Goal: Task Accomplishment & Management: Use online tool/utility

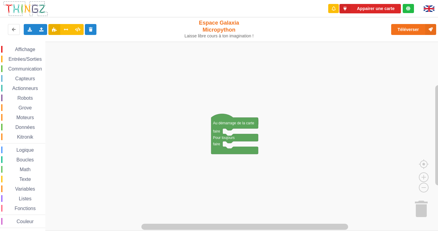
click at [14, 51] on span "Affichage" at bounding box center [25, 49] width 22 height 5
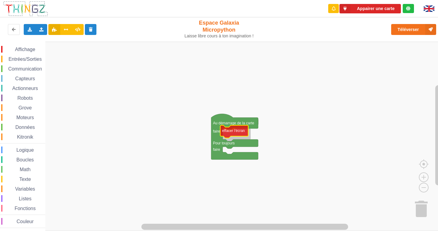
click at [232, 134] on div "Affichage Entrées/Sorties Communication Capteurs Actionneurs Robots Grove Moteu…" at bounding box center [221, 136] width 442 height 189
click at [15, 51] on span "Affichage" at bounding box center [25, 49] width 22 height 5
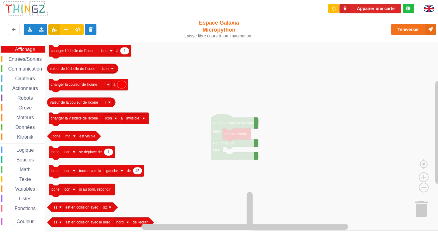
click at [21, 58] on span "Entrées/Sorties" at bounding box center [25, 59] width 35 height 5
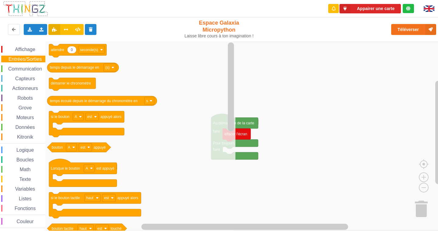
click at [27, 68] on span "Communication" at bounding box center [25, 68] width 36 height 5
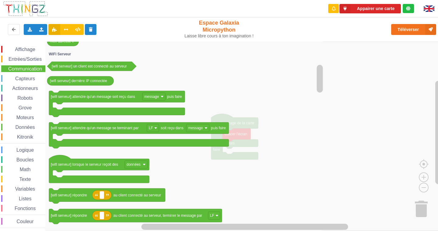
click at [20, 51] on span "Affichage" at bounding box center [25, 49] width 22 height 5
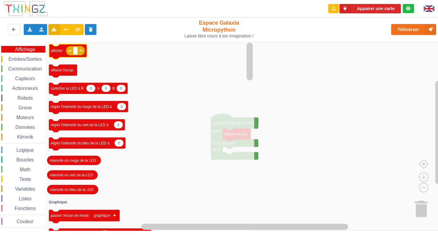
click at [78, 49] on icon "Espace de travail de Blocky" at bounding box center [75, 51] width 19 height 10
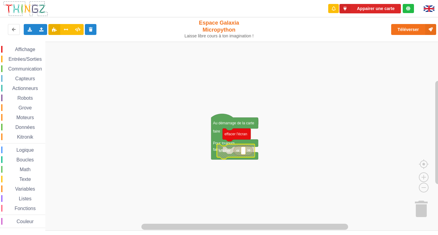
click at [245, 153] on rect "Espace de travail de Blocky" at bounding box center [243, 151] width 5 height 8
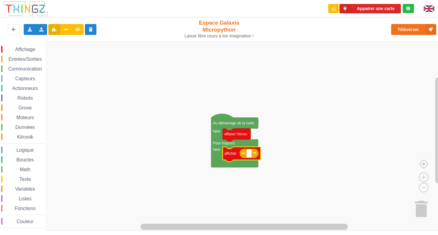
click at [248, 154] on rect "Espace de travail de Blocky" at bounding box center [249, 154] width 5 height 8
type input "activite 1"
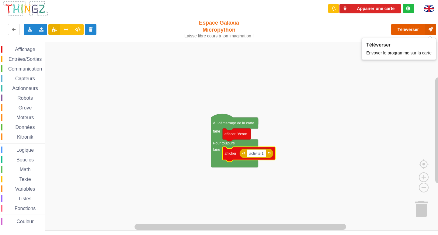
click at [405, 34] on button "Téléverser" at bounding box center [413, 29] width 45 height 11
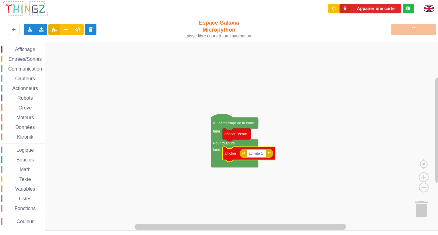
click at [284, 102] on rect "Espace de travail de Blocky" at bounding box center [221, 136] width 442 height 189
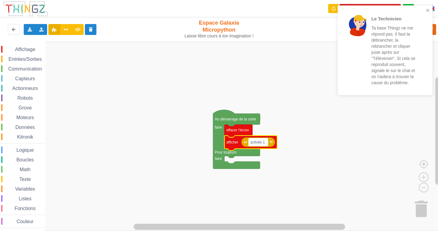
click at [261, 144] on text "activite 1" at bounding box center [257, 142] width 15 height 4
click at [273, 101] on rect "Espace de travail de Blocky" at bounding box center [221, 136] width 442 height 189
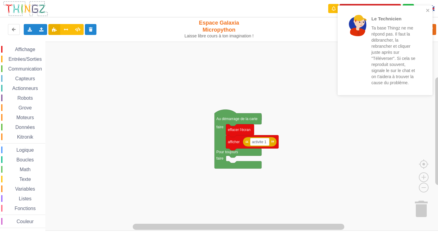
click at [367, 118] on div "Affichage Entrées/Sorties Communication Capteurs Actionneurs Robots Grove Moteu…" at bounding box center [221, 136] width 442 height 189
click at [191, 57] on rect "Espace de travail de Blocky" at bounding box center [221, 136] width 442 height 189
click at [336, 102] on rect "Espace de travail de Blocky" at bounding box center [221, 136] width 442 height 189
click at [425, 6] on div "Le Technicien Ta base Thingz ne me répond pas. Il faut la débrancher, la rebran…" at bounding box center [385, 50] width 95 height 90
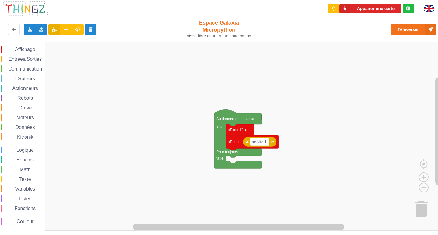
click at [180, 67] on rect "Espace de travail de Blocky" at bounding box center [221, 136] width 442 height 189
click at [417, 29] on button "Téléverser" at bounding box center [413, 29] width 45 height 11
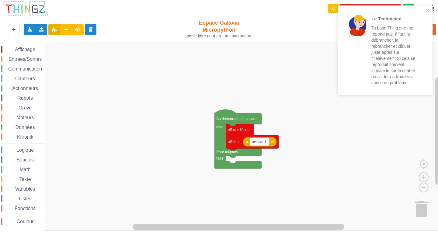
click at [400, 31] on p "Ta base Thingz ne me répond pas. Il faut la débrancher, la rebrancher et clique…" at bounding box center [394, 55] width 47 height 61
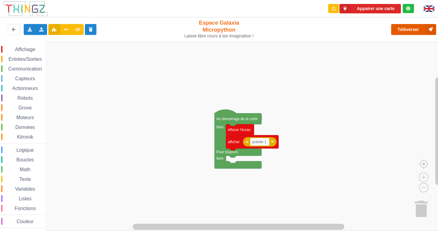
click at [408, 32] on button "Téléverser" at bounding box center [413, 29] width 45 height 11
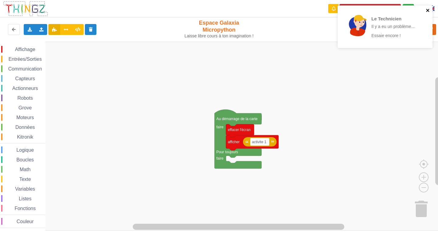
click at [429, 8] on icon "close" at bounding box center [428, 10] width 4 height 5
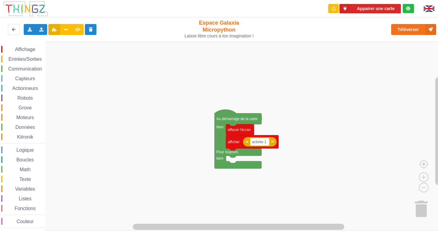
drag, startPoint x: 400, startPoint y: 38, endPoint x: 330, endPoint y: 63, distance: 74.6
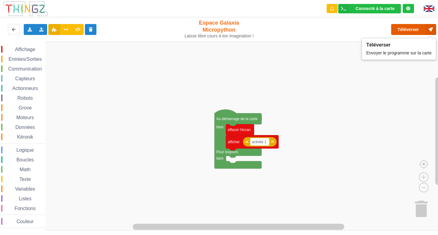
click at [411, 26] on button "Téléverser" at bounding box center [413, 29] width 45 height 11
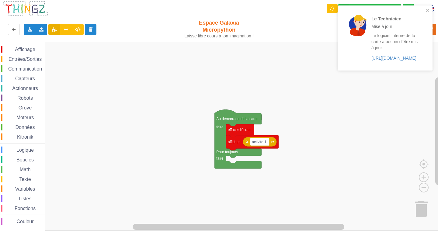
click at [343, 105] on rect "Espace de travail de Blocky" at bounding box center [221, 136] width 442 height 189
click at [428, 11] on icon "close" at bounding box center [427, 10] width 3 height 3
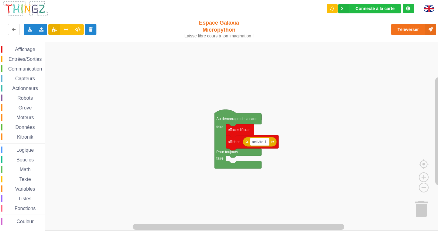
click at [412, 32] on div "Le Technicien Mise à jour Le logiciel interne de ta carte a besoin d'être mis à…" at bounding box center [219, 113] width 447 height 235
click at [410, 23] on div "Téléverser" at bounding box center [351, 29] width 180 height 19
click at [409, 26] on button "Téléverser" at bounding box center [413, 29] width 45 height 11
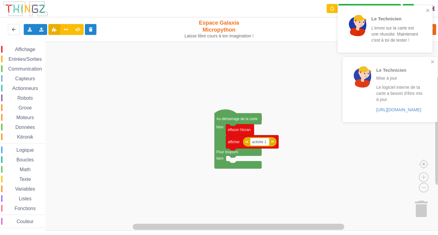
click at [410, 60] on div "Le Technicien Mise à jour Le logiciel interne de ta carte a besoin d'être mis à…" at bounding box center [388, 89] width 86 height 60
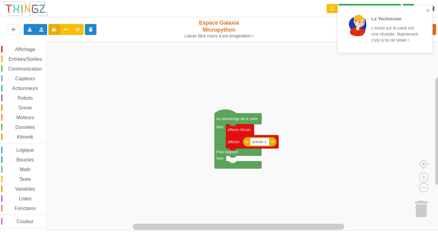
click at [420, 42] on div "Le Technicien L'envoi sur la carte est une réussite. Maintenant c'est à toi de …" at bounding box center [383, 29] width 78 height 35
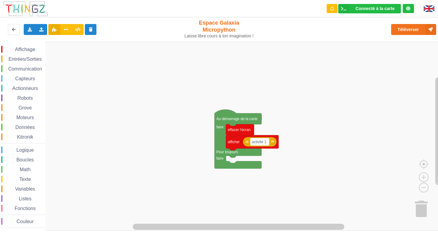
click at [416, 42] on rect "Espace de travail de Blocky" at bounding box center [221, 136] width 442 height 189
click at [403, 27] on button "Téléverser" at bounding box center [413, 29] width 45 height 11
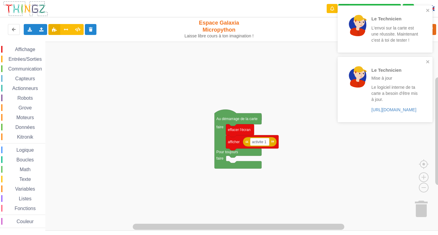
drag, startPoint x: 0, startPoint y: 77, endPoint x: 0, endPoint y: -26, distance: 103.4
click at [400, 73] on p "Le Technicien" at bounding box center [394, 70] width 47 height 6
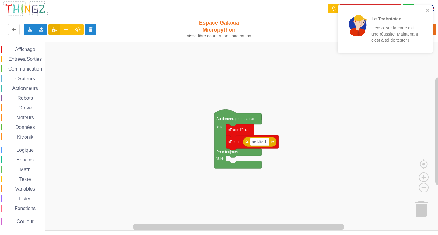
click at [395, 43] on p "L'envoi sur la carte est une réussite. Maintenant c'est à toi de tester !" at bounding box center [394, 34] width 47 height 18
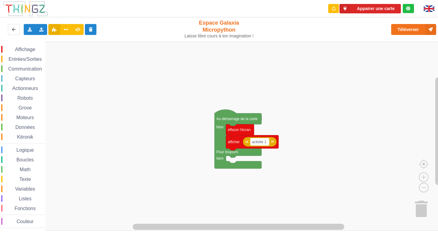
click at [383, 58] on rect "Espace de travail de Blocky" at bounding box center [221, 136] width 442 height 189
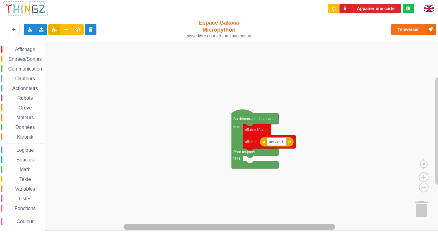
click at [278, 235] on html "Appairer une carte Exporter l'assemblage de blocs Exporter l'assemblage de bloc…" at bounding box center [219, 117] width 438 height 235
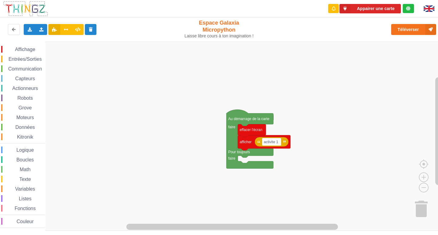
click at [310, 116] on rect "Espace de travail de Blocky" at bounding box center [221, 136] width 442 height 189
click at [290, 112] on rect "Espace de travail de Blocky" at bounding box center [221, 136] width 442 height 189
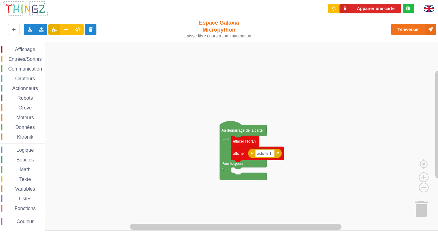
click at [296, 67] on div "Affichage Entrées/Sorties Communication Capteurs Actionneurs Robots Grove Moteu…" at bounding box center [221, 136] width 442 height 189
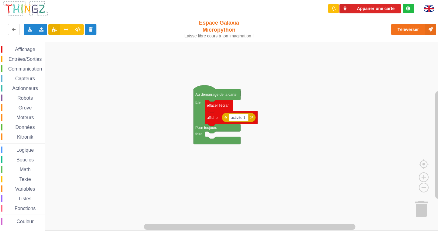
click at [246, 53] on div "Affichage Entrées/Sorties Communication Capteurs Actionneurs Robots Grove Moteu…" at bounding box center [221, 136] width 442 height 189
click at [29, 49] on span "Affichage" at bounding box center [25, 49] width 22 height 5
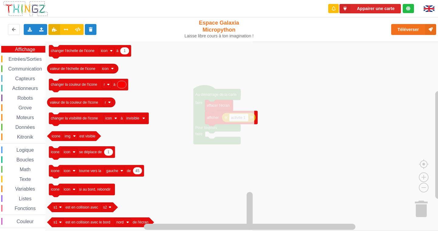
click at [24, 51] on span "Affichage" at bounding box center [25, 49] width 22 height 5
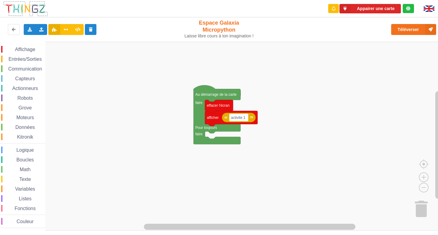
click at [24, 56] on div "Entrées/Sorties" at bounding box center [23, 59] width 44 height 7
click at [240, 116] on div "Affichage Entrées/Sorties Communication Capteurs Actionneurs Robots Grove Moteu…" at bounding box center [221, 136] width 442 height 189
click at [33, 52] on div "Affichage" at bounding box center [23, 49] width 44 height 7
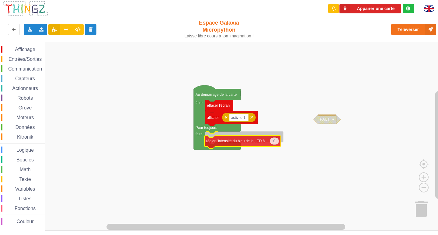
click at [265, 146] on div "Affichage Entrées/Sorties Communication Capteurs Actionneurs Robots Grove Moteu…" at bounding box center [221, 136] width 442 height 189
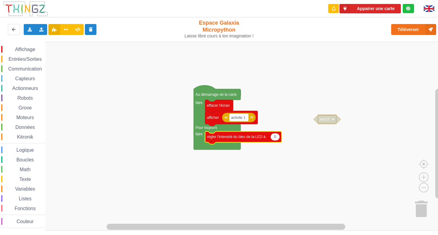
click at [274, 140] on icon "Espace de travail de Blocky" at bounding box center [275, 136] width 9 height 7
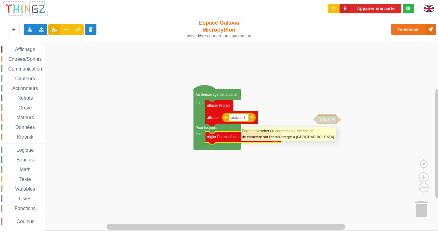
type input "45"
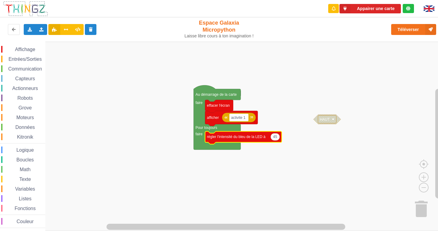
click at [362, 142] on rect "Espace de travail de Blocky" at bounding box center [221, 136] width 442 height 189
click at [416, 151] on div "Affichage Entrées/Sorties Communication Capteurs Actionneurs Robots Grove Moteu…" at bounding box center [221, 136] width 442 height 189
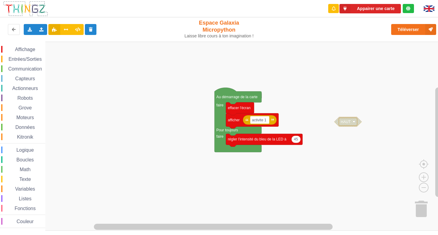
click at [378, 73] on rect "Espace de travail de Blocky" at bounding box center [221, 136] width 442 height 189
click at [364, 125] on rect "Espace de travail de Blocky" at bounding box center [221, 136] width 442 height 189
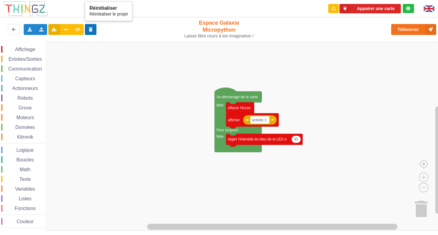
click at [90, 29] on icon at bounding box center [90, 29] width 5 height 4
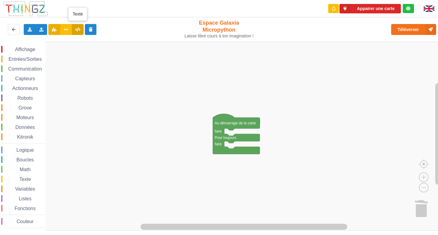
click at [78, 32] on button at bounding box center [78, 29] width 12 height 11
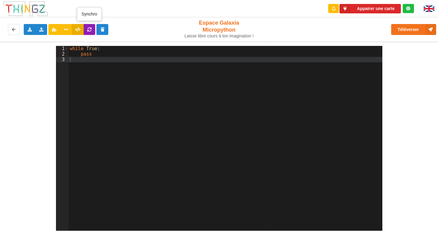
click at [89, 31] on icon at bounding box center [89, 29] width 5 height 4
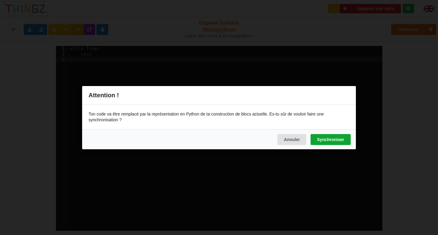
click at [325, 141] on button "Synchroniser" at bounding box center [331, 139] width 40 height 11
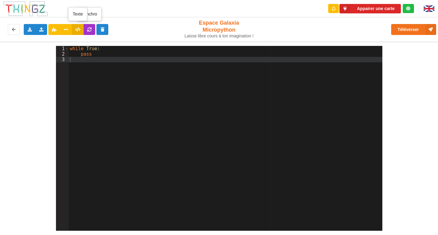
click at [83, 30] on button at bounding box center [78, 29] width 12 height 11
click at [82, 30] on button at bounding box center [78, 29] width 12 height 11
click at [64, 33] on button at bounding box center [66, 29] width 12 height 11
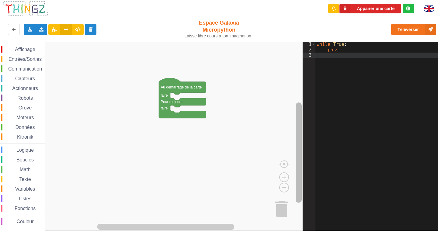
click at [265, 162] on div "Affichage Entrées/Sorties Communication Capteurs Actionneurs Robots Grove Moteu…" at bounding box center [151, 136] width 303 height 189
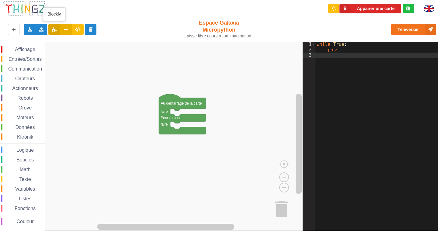
click at [55, 28] on icon at bounding box center [54, 29] width 5 height 4
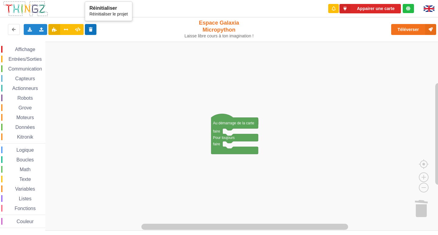
click at [92, 33] on button at bounding box center [91, 29] width 12 height 11
click at [33, 27] on div "Exporter l'assemblage de blocs Exporter l'assemblage de blocs au format Python" at bounding box center [30, 29] width 12 height 11
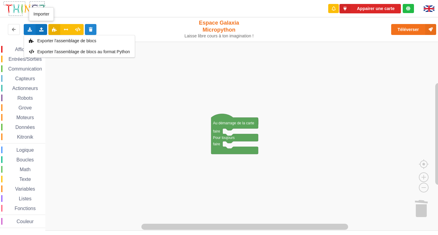
click at [36, 28] on div "Importer un assemblage de blocs Importer du code Python" at bounding box center [42, 29] width 12 height 11
click at [60, 54] on span "Importer du code Python" at bounding box center [75, 51] width 47 height 5
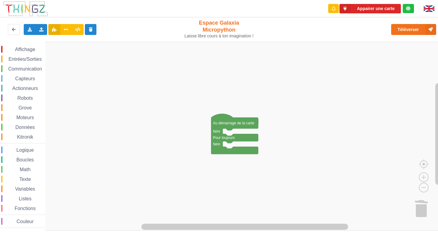
click at [28, 44] on div "Affichage Entrées/Sorties Communication Capteurs Actionneurs Robots Grove Moteu…" at bounding box center [22, 136] width 45 height 189
click at [20, 50] on span "Affichage" at bounding box center [25, 49] width 22 height 5
click at [234, 134] on div "Affichage Entrées/Sorties Communication Capteurs Actionneurs Robots Grove Moteu…" at bounding box center [221, 136] width 442 height 189
click at [28, 49] on span "Affichage" at bounding box center [25, 49] width 22 height 5
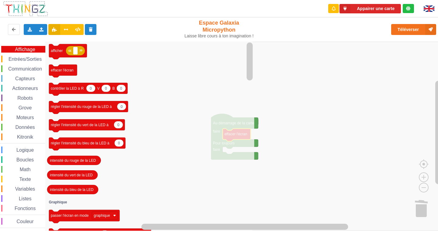
click at [316, 113] on rect "Espace de travail de Blocky" at bounding box center [221, 136] width 442 height 189
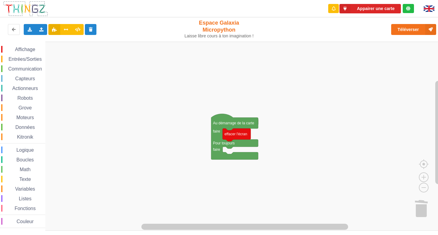
click at [22, 48] on span "Affichage" at bounding box center [25, 49] width 22 height 5
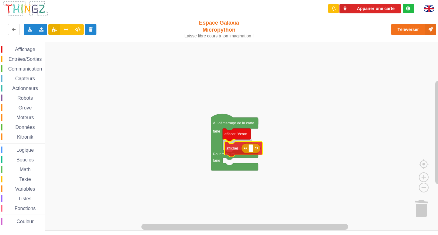
click at [249, 148] on div "Affichage Entrées/Sorties Communication Capteurs Actionneurs Robots Grove Moteu…" at bounding box center [221, 136] width 442 height 189
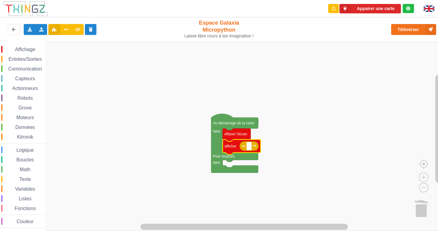
click at [249, 150] on rect "Espace de travail de Blocky" at bounding box center [249, 146] width 5 height 8
type input "activite 1"
click at [179, 166] on rect "Espace de travail de Blocky" at bounding box center [221, 136] width 442 height 189
click at [26, 50] on span "Affichage" at bounding box center [25, 49] width 22 height 5
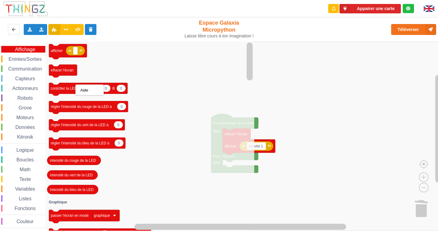
click at [107, 68] on icon "Espace de travail de Blocky" at bounding box center [149, 136] width 209 height 189
click at [114, 111] on icon "Espace de travail de Blocky" at bounding box center [88, 107] width 79 height 13
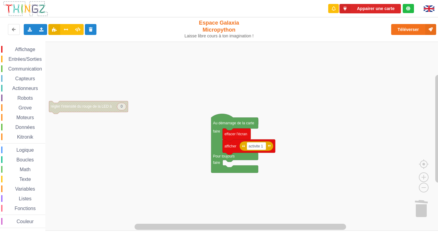
click at [114, 111] on icon "Espace de travail de Blocky" at bounding box center [88, 107] width 79 height 13
click at [34, 48] on span "Affichage" at bounding box center [25, 49] width 22 height 5
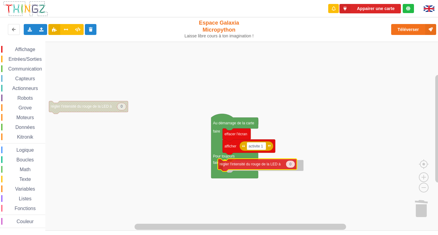
click at [288, 170] on div "Affichage Entrées/Sorties Communication Capteurs Actionneurs Robots Grove Moteu…" at bounding box center [221, 136] width 442 height 189
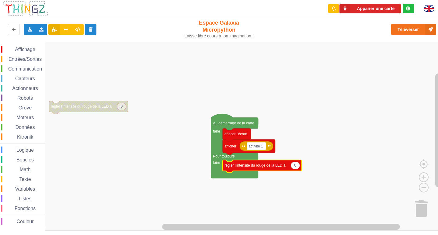
click at [29, 45] on div "Affichage Entrées/Sorties Communication Capteurs Actionneurs Robots Grove Moteu…" at bounding box center [22, 136] width 45 height 189
click at [24, 52] on div "Affichage" at bounding box center [23, 49] width 44 height 7
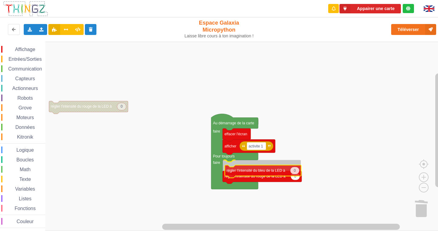
click at [242, 175] on div "Affichage Entrées/Sorties Communication Capteurs Actionneurs Robots Grove Moteu…" at bounding box center [221, 136] width 442 height 189
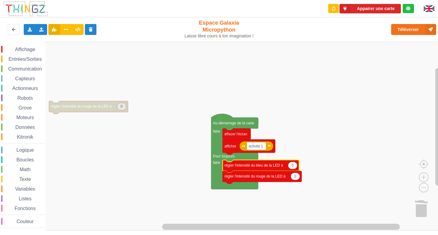
click at [296, 169] on icon "Espace de travail de Blocky" at bounding box center [261, 166] width 76 height 13
click at [294, 164] on icon "Espace de travail de Blocky" at bounding box center [292, 165] width 9 height 7
click at [293, 164] on input "0" at bounding box center [292, 166] width 9 height 8
type input "4"
click at [297, 176] on icon "Espace de travail de Blocky" at bounding box center [295, 176] width 9 height 7
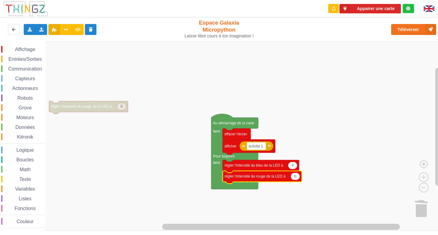
click at [299, 179] on g "0 régler l'intensité du rouge de la LED à" at bounding box center [262, 177] width 79 height 13
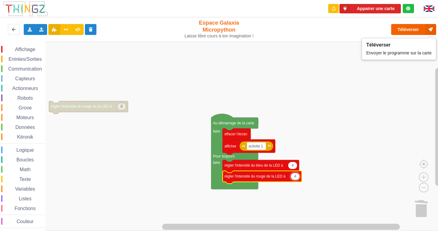
type input "4"
click at [408, 32] on button "Téléverser" at bounding box center [413, 29] width 45 height 11
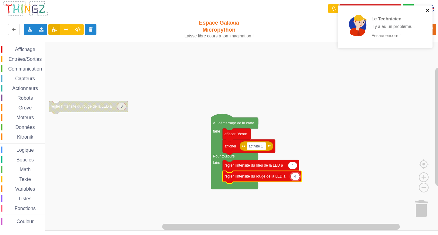
click at [429, 9] on icon "close" at bounding box center [428, 10] width 4 height 5
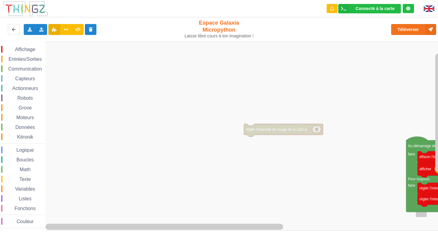
click at [251, 134] on div "Affichage Entrées/Sorties Communication Capteurs Actionneurs Robots Grove Moteu…" at bounding box center [221, 136] width 442 height 189
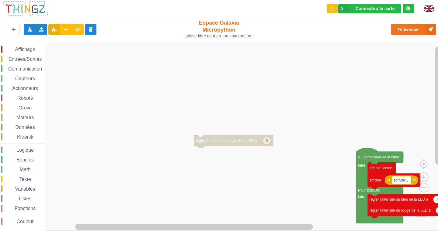
click at [230, 150] on div "Affichage Entrées/Sorties Communication Capteurs Actionneurs Robots Grove Moteu…" at bounding box center [221, 136] width 442 height 189
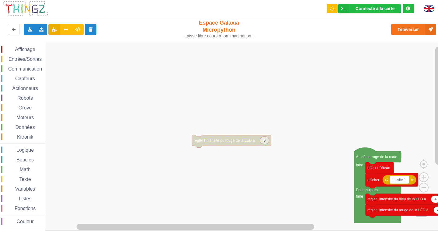
click at [227, 132] on rect "Espace de travail de Blocky" at bounding box center [221, 136] width 442 height 189
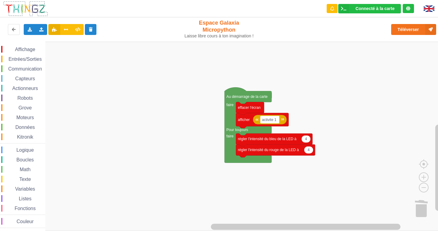
click at [61, 68] on div "Affichage Entrées/Sorties Communication Capteurs Actionneurs Robots Grove Moteu…" at bounding box center [221, 136] width 442 height 189
click at [254, 150] on text "régler l'intensité du rouge de la LED à" at bounding box center [268, 150] width 61 height 4
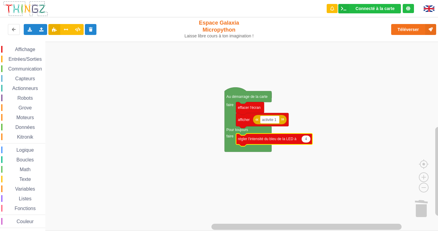
click at [261, 137] on text "régler l'intensité du bleu de la LED à" at bounding box center [267, 139] width 59 height 4
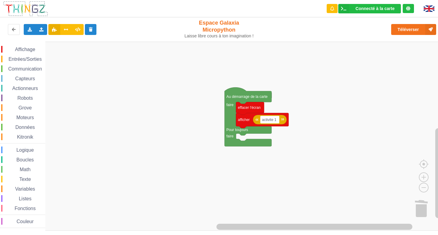
click at [13, 51] on span "Espace de travail de Blocky" at bounding box center [11, 49] width 5 height 5
click at [270, 142] on div "Affichage Entrées/Sorties Communication Capteurs Actionneurs Robots Grove Moteu…" at bounding box center [221, 136] width 442 height 189
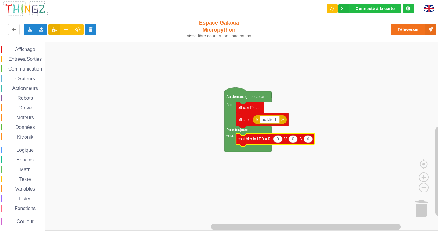
click at [274, 142] on icon "Espace de travail de Blocky" at bounding box center [277, 138] width 9 height 7
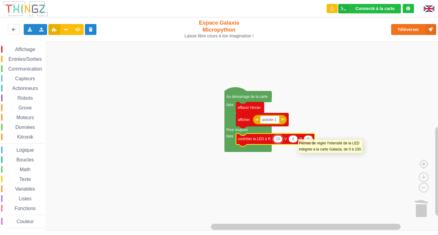
type input "100"
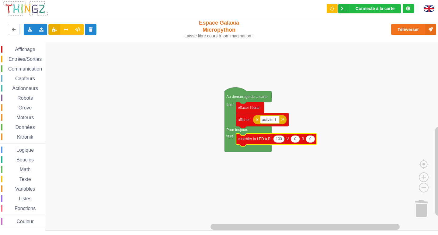
click at [311, 140] on text "0" at bounding box center [310, 139] width 2 height 4
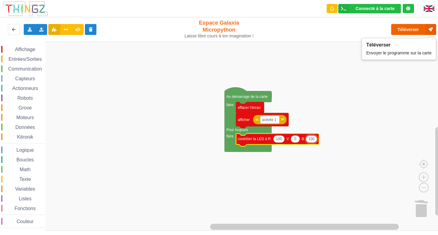
type input "100"
click at [409, 31] on button "Téléverser" at bounding box center [413, 29] width 45 height 11
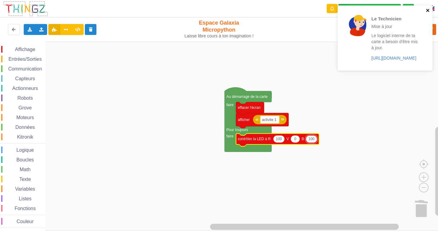
click at [426, 11] on icon "close" at bounding box center [428, 10] width 4 height 5
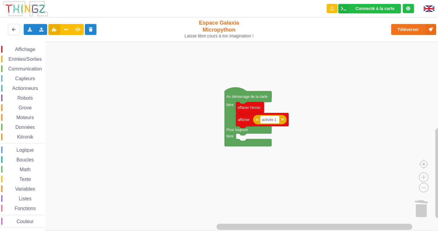
click at [26, 53] on div "Affichage Entrées/Sorties Communication Capteurs Actionneurs Robots Grove Moteu…" at bounding box center [22, 137] width 45 height 182
click at [28, 44] on div "Affichage Entrées/Sorties Communication Capteurs Actionneurs Robots Grove Moteu…" at bounding box center [22, 136] width 45 height 189
click at [14, 46] on div "Affichage" at bounding box center [23, 49] width 44 height 7
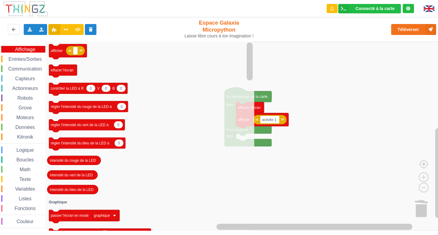
click at [146, 75] on icon "afficher effacer l'écran 0 0 0 contrôler la LED à R V B 0 régler l'intensité du…" at bounding box center [149, 136] width 209 height 189
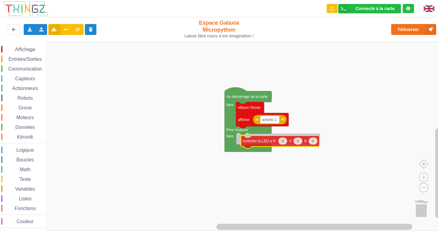
click at [253, 144] on div "Affichage Entrées/Sorties Communication Capteurs Actionneurs Robots Grove Moteu…" at bounding box center [221, 136] width 442 height 189
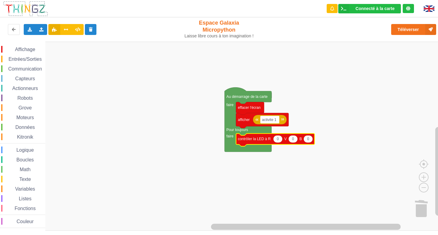
click at [278, 143] on icon "Espace de travail de Blocky" at bounding box center [275, 140] width 78 height 13
click at [303, 141] on icon "Espace de travail de Blocky" at bounding box center [275, 140] width 78 height 13
click at [273, 137] on icon "Espace de travail de Blocky" at bounding box center [275, 140] width 78 height 13
click at [286, 139] on text "V" at bounding box center [285, 139] width 2 height 4
click at [309, 141] on text "0" at bounding box center [308, 139] width 2 height 4
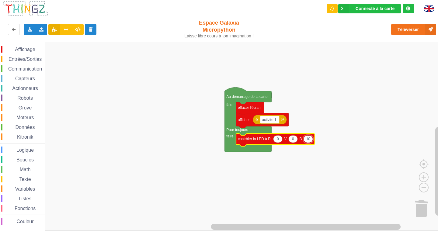
type input "100"
drag, startPoint x: 345, startPoint y: 129, endPoint x: 398, endPoint y: 35, distance: 107.9
click at [398, 35] on div "Téléverser" at bounding box center [351, 29] width 180 height 19
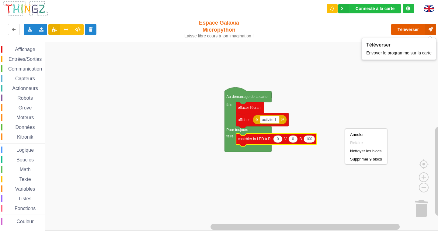
click at [400, 31] on button "Téléverser" at bounding box center [413, 29] width 45 height 11
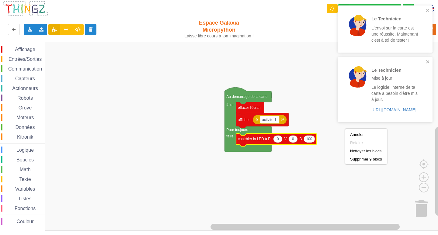
click at [400, 96] on p "Le logiciel interne de ta carte a besoin d'être mis à jour." at bounding box center [394, 93] width 47 height 18
click at [410, 41] on p "L'envoi sur la carte est une réussite. Maintenant c'est à toi de tester !" at bounding box center [394, 34] width 47 height 18
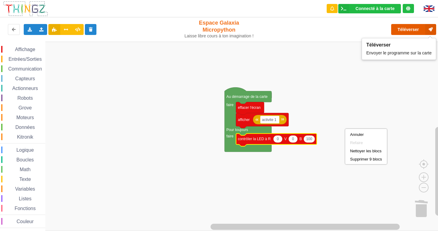
click at [407, 32] on button "Téléverser" at bounding box center [413, 29] width 45 height 11
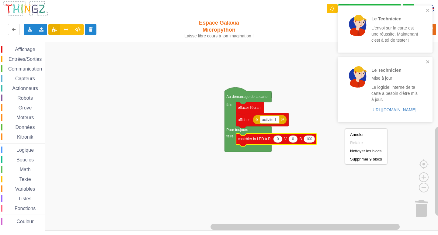
click at [423, 9] on div "Le Technicien L'envoi sur la carte est une réussite. Maintenant c'est à toi de …" at bounding box center [383, 29] width 86 height 42
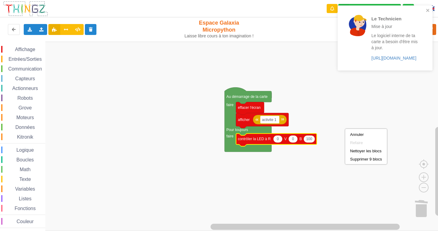
click at [333, 84] on rect "Espace de travail de Blocky" at bounding box center [221, 136] width 442 height 189
click at [276, 140] on icon "Espace de travail de Blocky" at bounding box center [277, 138] width 9 height 7
type input "100"
click at [423, 7] on div "Le Technicien Mise à jour Le logiciel interne de ta carte a besoin d'être mis à…" at bounding box center [385, 37] width 95 height 65
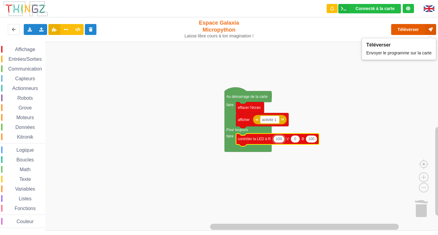
click at [423, 27] on button "Téléverser" at bounding box center [413, 29] width 45 height 11
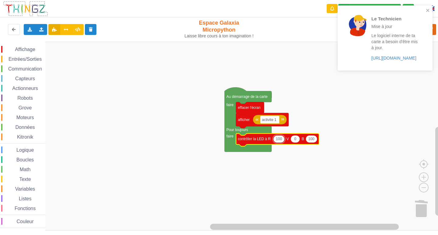
click at [354, 21] on div at bounding box center [357, 25] width 21 height 21
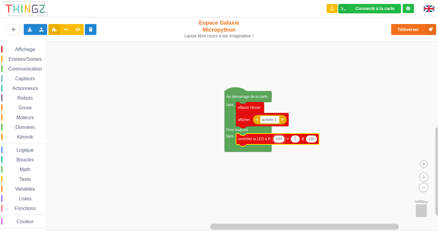
click at [430, 7] on img at bounding box center [429, 8] width 11 height 6
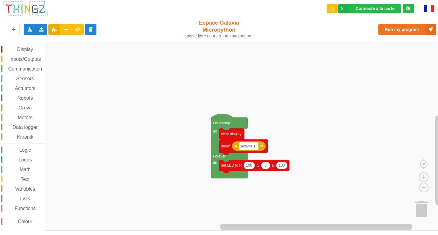
click at [421, 6] on div at bounding box center [430, 8] width 23 height 17
drag, startPoint x: 429, startPoint y: 2, endPoint x: 430, endPoint y: 12, distance: 9.5
click at [431, 7] on div at bounding box center [430, 8] width 23 height 17
click at [427, 10] on img at bounding box center [429, 8] width 11 height 7
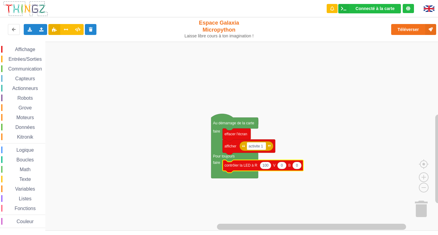
click at [30, 50] on span "Affichage" at bounding box center [25, 49] width 22 height 5
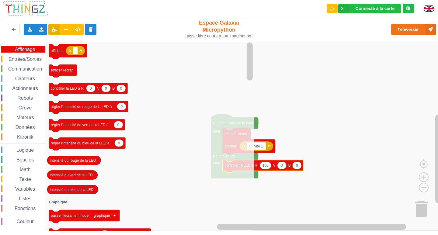
click at [79, 100] on icon "Espace de travail de Blocky" at bounding box center [149, 136] width 209 height 189
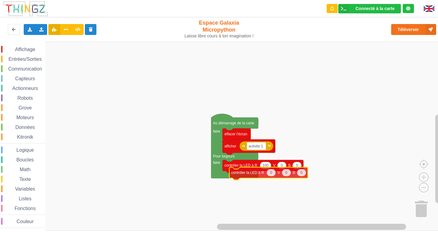
click at [255, 172] on div "Affichage Entrées/Sorties Communication Capteurs Actionneurs Robots Grove Moteu…" at bounding box center [221, 136] width 442 height 189
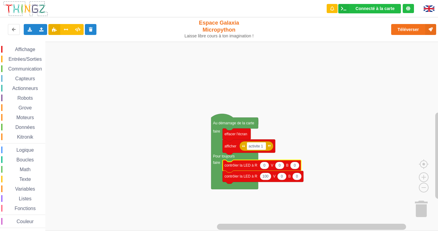
click at [297, 165] on icon "Espace de travail de Blocky" at bounding box center [294, 165] width 9 height 7
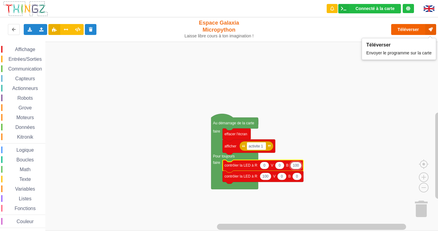
type input "100"
click at [409, 25] on button "Téléverser" at bounding box center [413, 29] width 45 height 11
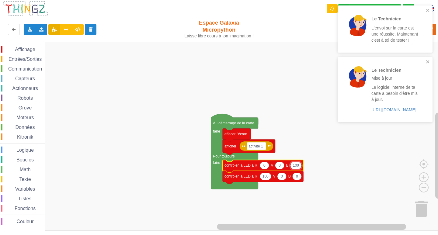
click at [353, 81] on div at bounding box center [357, 76] width 21 height 21
click at [401, 23] on div "Le Technicien L'envoi sur la carte est une réussite. Maintenant c'est à toi de …" at bounding box center [394, 29] width 47 height 28
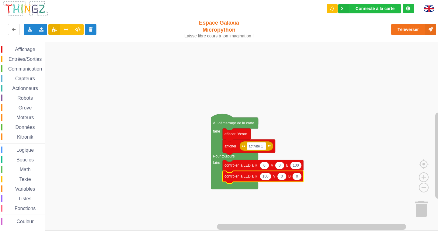
click at [320, 120] on rect "Espace de travail de Blocky" at bounding box center [221, 136] width 442 height 189
click at [297, 168] on text "100" at bounding box center [296, 165] width 6 height 4
click at [268, 179] on icon "Espace de travail de Blocky" at bounding box center [265, 176] width 11 height 7
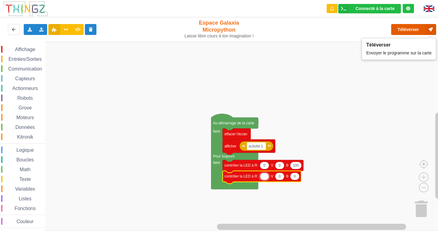
click at [407, 26] on button "Téléverser" at bounding box center [413, 29] width 45 height 11
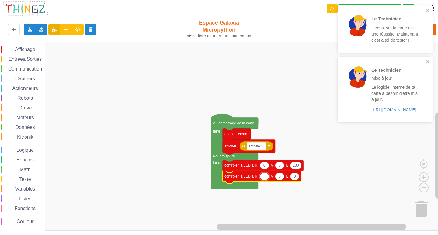
click at [283, 136] on rect "Espace de travail de Blocky" at bounding box center [221, 136] width 442 height 189
click at [263, 176] on text "0" at bounding box center [264, 176] width 2 height 4
type input "100"
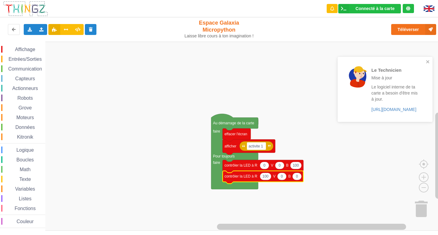
click at [365, 111] on div "Le Technicien L'envoi sur la carte est une réussite. Maintenant c'est à toi de …" at bounding box center [219, 113] width 447 height 235
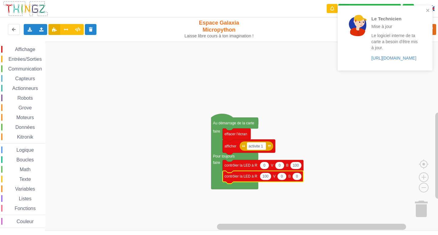
click at [400, 42] on p "Le logiciel interne de ta carte a besoin d'être mis à jour." at bounding box center [394, 42] width 47 height 18
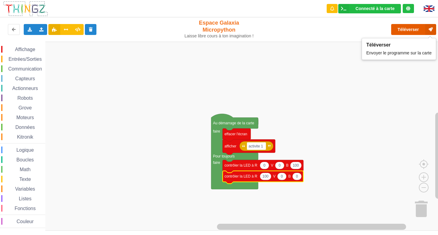
click at [399, 24] on button "Téléverser" at bounding box center [413, 29] width 45 height 11
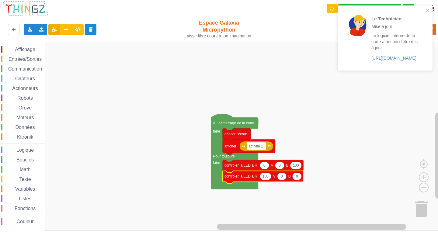
drag, startPoint x: 360, startPoint y: 13, endPoint x: 354, endPoint y: 1, distance: 13.5
click at [354, 1] on div "Le Technicien Mise à jour Le logiciel interne de ta carte a besoin d'être mis à…" at bounding box center [219, 113] width 447 height 235
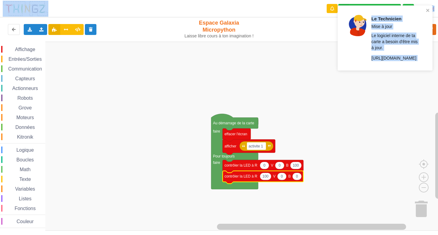
click at [361, 46] on div at bounding box center [357, 38] width 21 height 46
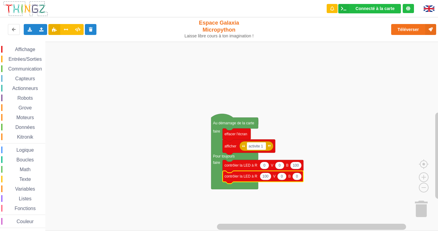
click at [325, 126] on rect "Espace de travail de Blocky" at bounding box center [221, 136] width 442 height 189
click at [302, 164] on icon "Espace de travail de Blocky" at bounding box center [263, 166] width 81 height 13
click at [295, 165] on text "100" at bounding box center [296, 165] width 6 height 4
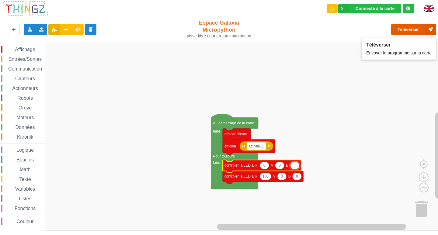
click at [400, 29] on button "Téléverser" at bounding box center [413, 29] width 45 height 11
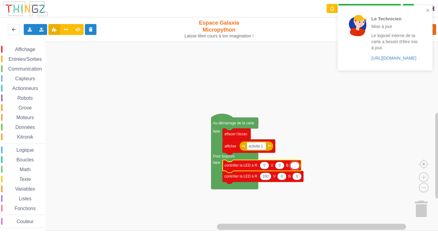
click at [366, 117] on rect "Espace de travail de Blocky" at bounding box center [221, 136] width 442 height 189
click at [377, 47] on p "Le logiciel interne de ta carte a besoin d'être mis à jour." at bounding box center [394, 42] width 47 height 18
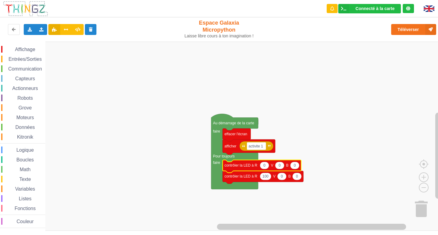
click at [293, 167] on icon "Espace de travail de Blocky" at bounding box center [294, 165] width 9 height 7
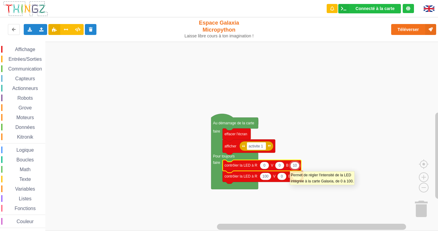
type input "100"
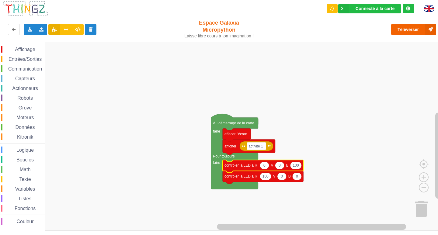
drag, startPoint x: 437, startPoint y: 28, endPoint x: 431, endPoint y: 32, distance: 6.9
drag, startPoint x: 431, startPoint y: 32, endPoint x: 416, endPoint y: 30, distance: 15.1
click at [416, 30] on button "Téléverser" at bounding box center [413, 29] width 45 height 11
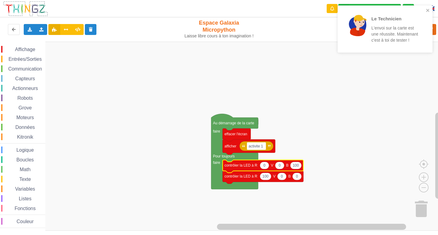
click at [393, 45] on div "Le Technicien L'envoi sur la carte est une réussite. Maintenant c'est à toi de …" at bounding box center [383, 29] width 78 height 35
click at [389, 39] on p "L'envoi sur la carte est une réussite. Maintenant c'est à toi de tester !" at bounding box center [394, 34] width 47 height 18
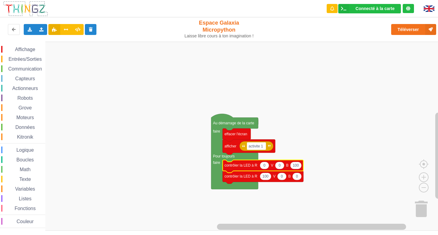
click at [384, 30] on div "Le Technicien L'envoi sur la carte est une réussite. Maintenant c'est à toi de …" at bounding box center [384, 31] width 97 height 54
click at [369, 69] on rect "Espace de travail de Blocky" at bounding box center [221, 136] width 442 height 189
click at [23, 41] on div "Exporter l'assemblage de blocs Exporter l'assemblage de blocs au format Python …" at bounding box center [219, 29] width 443 height 27
click at [22, 45] on div "Affichage Entrées/Sorties Communication Capteurs Actionneurs Robots Grove Moteu…" at bounding box center [22, 136] width 45 height 189
click at [24, 55] on div "Affichage Entrées/Sorties Communication Capteurs Actionneurs Robots Grove Moteu…" at bounding box center [22, 137] width 45 height 182
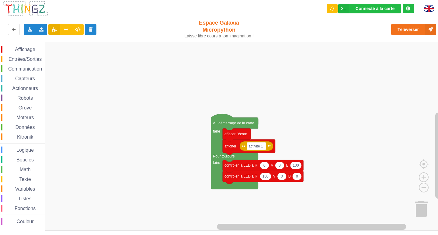
click at [26, 42] on div "Affichage Entrées/Sorties Communication Capteurs Actionneurs Robots Grove Moteu…" at bounding box center [22, 136] width 45 height 189
click at [26, 46] on div "Affichage" at bounding box center [23, 49] width 44 height 7
click at [312, 121] on rect "Espace de travail de Blocky" at bounding box center [221, 136] width 442 height 189
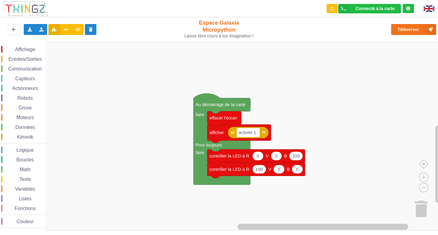
click at [35, 62] on div "Entrées/Sorties" at bounding box center [23, 59] width 44 height 7
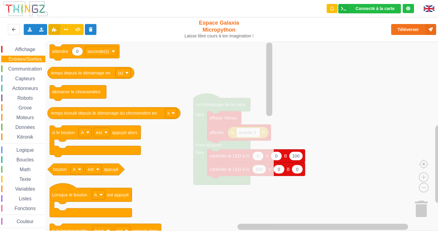
click at [31, 65] on div "Communication" at bounding box center [23, 68] width 44 height 7
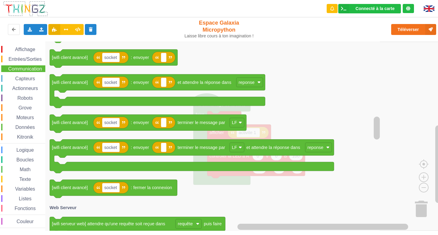
click at [28, 56] on div "Entrées/Sorties" at bounding box center [23, 59] width 44 height 7
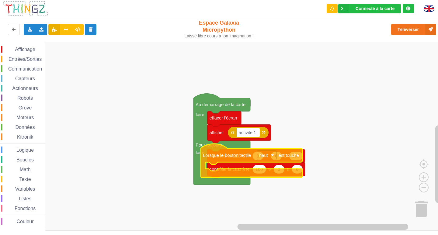
click at [248, 154] on div "Affichage Entrées/Sorties Communication Capteurs Actionneurs Robots Grove Moteu…" at bounding box center [221, 136] width 442 height 189
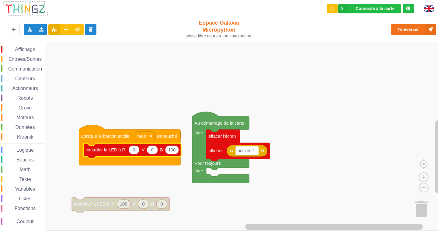
click at [182, 148] on rect "Espace de travail de Blocky" at bounding box center [221, 136] width 442 height 189
click at [172, 150] on text "100" at bounding box center [171, 150] width 7 height 5
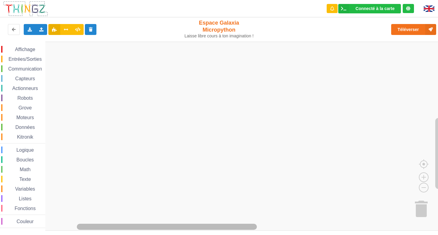
click at [225, 229] on g "Espace de travail de Blocky" at bounding box center [240, 227] width 389 height 8
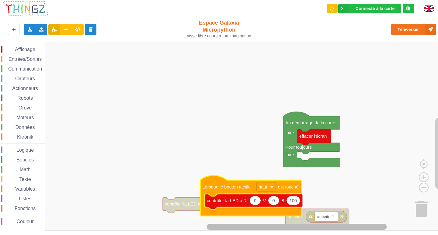
click at [367, 235] on div "Connecté à la carte Réglages Ouvrir le moniteur automatiquement Connexion autom…" at bounding box center [219, 117] width 438 height 235
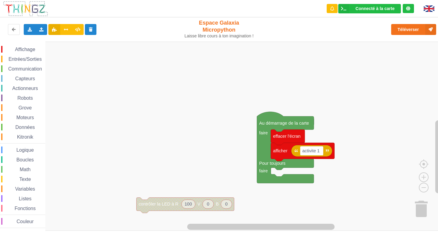
click at [74, 213] on rect "Espace de travail de Blocky" at bounding box center [221, 136] width 442 height 189
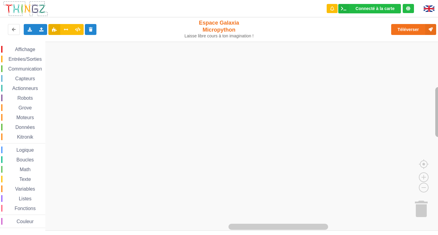
click at [437, 98] on g "Espace de travail de Blocky" at bounding box center [439, 132] width 8 height 181
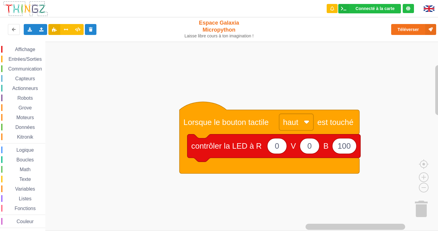
click at [95, 175] on rect "Espace de travail de Blocky" at bounding box center [221, 136] width 442 height 189
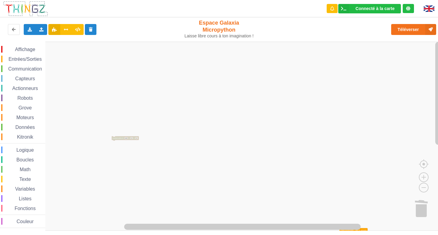
click at [197, 195] on rect "Espace de travail de Blocky" at bounding box center [221, 136] width 442 height 189
click at [137, 117] on rect "Espace de travail de Blocky" at bounding box center [221, 136] width 442 height 189
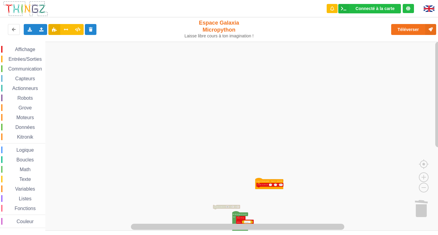
click at [59, 163] on rect "Espace de travail de Blocky" at bounding box center [221, 136] width 442 height 189
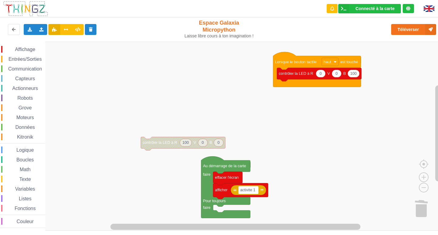
click at [126, 102] on div "Affichage Entrées/Sorties Communication Capteurs Actionneurs Robots Grove Moteu…" at bounding box center [221, 136] width 442 height 189
click at [170, 146] on icon "Espace de travail de Blocky" at bounding box center [183, 143] width 85 height 13
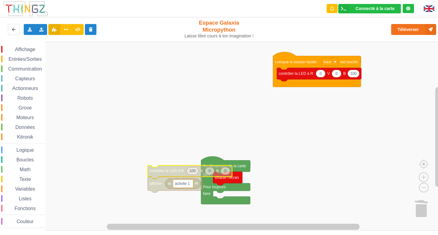
click at [156, 193] on div "Affichage Entrées/Sorties Communication Capteurs Actionneurs Robots Grove Moteu…" at bounding box center [221, 136] width 442 height 189
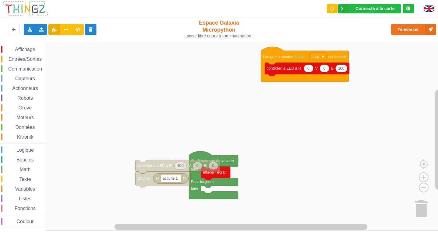
click at [155, 190] on rect "Espace de travail de Blocky" at bounding box center [221, 136] width 442 height 189
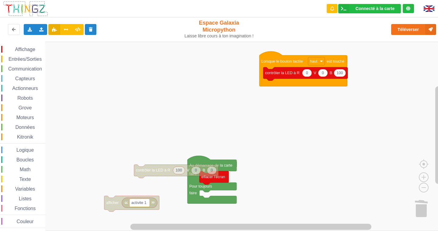
click at [151, 169] on div "Affichage Entrées/Sorties Communication Capteurs Actionneurs Robots Grove Moteu…" at bounding box center [221, 136] width 442 height 189
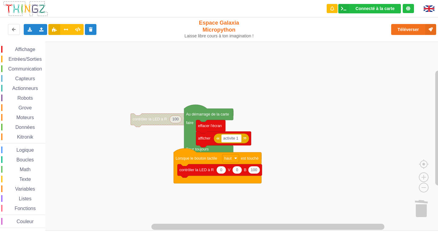
click at [147, 53] on div "Affichage Entrées/Sorties Communication Capteurs Actionneurs Robots Grove Moteu…" at bounding box center [221, 136] width 442 height 189
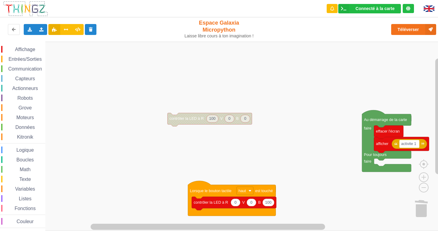
click at [217, 219] on rect "Espace de travail de Blocky" at bounding box center [221, 136] width 442 height 189
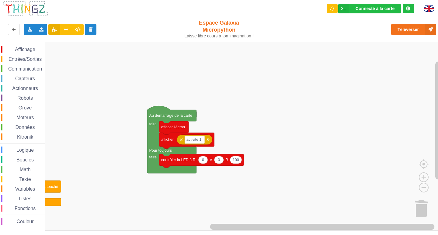
click at [26, 135] on div "Affichage Entrées/Sorties Communication Capteurs Actionneurs Robots Grove Moteu…" at bounding box center [221, 136] width 442 height 189
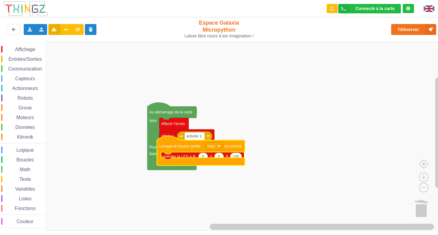
click at [229, 143] on icon "Espace de travail de Blocky" at bounding box center [201, 150] width 88 height 29
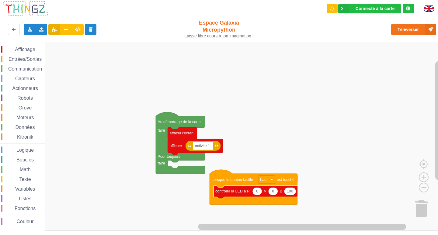
click at [40, 60] on span "Entrées/Sorties" at bounding box center [25, 59] width 35 height 5
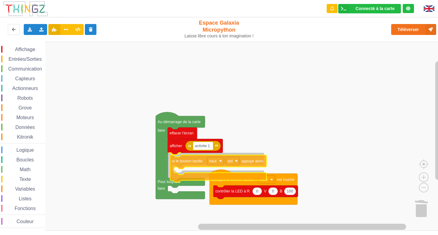
click at [188, 165] on div "Affichage Entrées/Sorties Communication Capteurs Actionneurs Robots Grove Moteu…" at bounding box center [221, 136] width 442 height 189
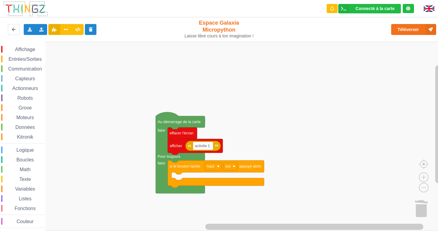
click at [80, 42] on rect "Espace de travail de Blocky" at bounding box center [221, 136] width 442 height 189
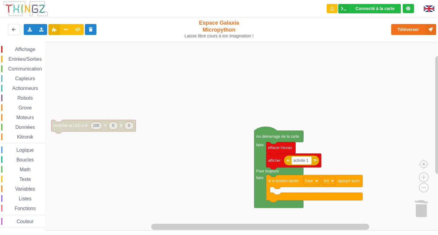
click at [193, 64] on div "Affichage Entrées/Sorties Communication Capteurs Actionneurs Robots Grove Moteu…" at bounding box center [221, 136] width 442 height 189
click at [18, 47] on span "Affichage" at bounding box center [25, 49] width 22 height 5
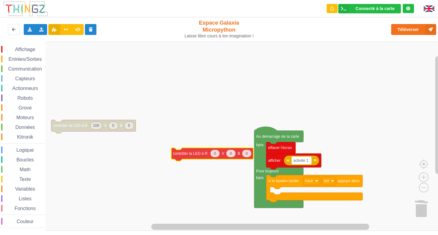
click at [186, 150] on div "Affichage Entrées/Sorties Communication Capteurs Actionneurs Robots Grove Moteu…" at bounding box center [221, 136] width 442 height 189
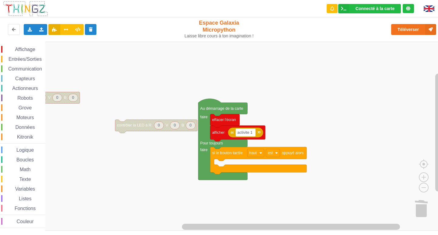
click at [255, 63] on div "Affichage Entrées/Sorties Communication Capteurs Actionneurs Robots Grove Moteu…" at bounding box center [221, 136] width 442 height 189
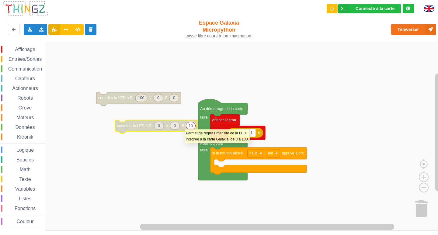
type input "100"
click at [239, 75] on rect "Espace de travail de Blocky" at bounding box center [221, 136] width 442 height 189
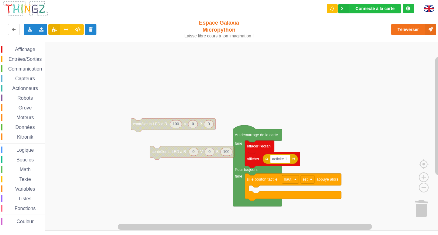
click at [195, 145] on div "Affichage Entrées/Sorties Communication Capteurs Actionneurs Robots Grove Moteu…" at bounding box center [221, 136] width 442 height 189
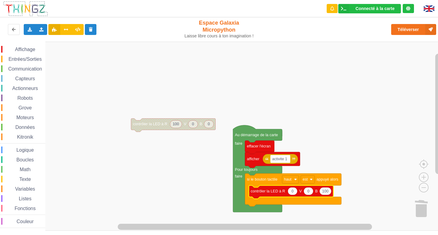
click at [10, 62] on div "Entrées/Sorties" at bounding box center [23, 59] width 44 height 7
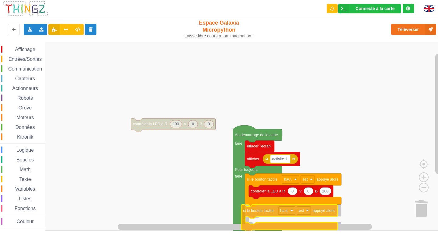
click at [268, 217] on div "Affichage Entrées/Sorties Communication Capteurs Actionneurs Robots Grove Moteu…" at bounding box center [221, 136] width 442 height 189
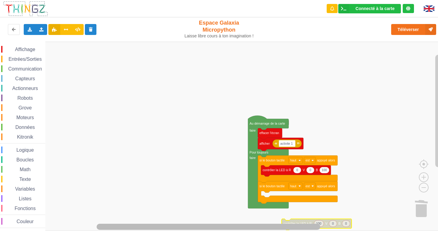
click at [300, 223] on rect "Espace de travail de Blocky" at bounding box center [240, 227] width 389 height 8
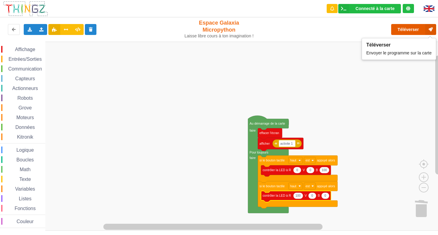
drag, startPoint x: 409, startPoint y: 26, endPoint x: 417, endPoint y: 24, distance: 8.6
click at [417, 24] on button "Téléverser" at bounding box center [413, 29] width 45 height 11
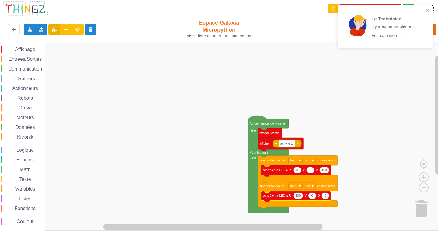
click at [385, 24] on p "Il y a eu un problème..." at bounding box center [394, 26] width 47 height 6
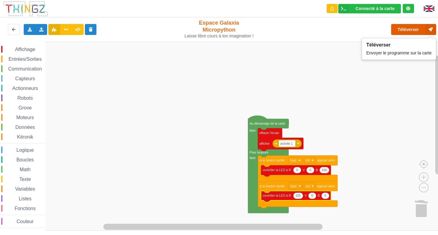
click at [411, 29] on button "Téléverser" at bounding box center [413, 29] width 45 height 11
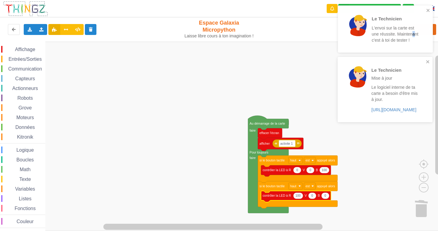
click at [418, 36] on p "L'envoi sur la carte est une réussite. Maintenant c'est à toi de tester !" at bounding box center [395, 34] width 47 height 18
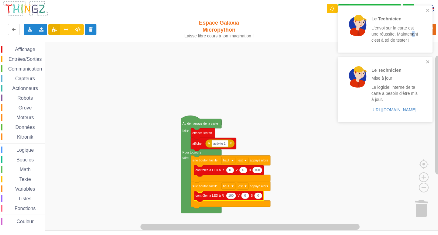
click at [291, 64] on rect "Espace de travail de Blocky" at bounding box center [221, 136] width 442 height 189
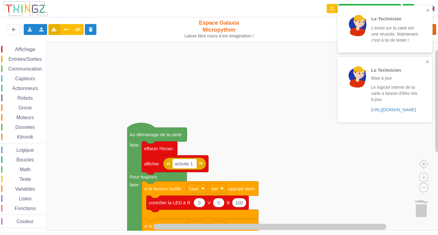
click at [373, 95] on p "Le logiciel interne de ta carte a besoin d'être mis à jour." at bounding box center [394, 93] width 47 height 18
click at [360, 41] on div at bounding box center [357, 29] width 21 height 28
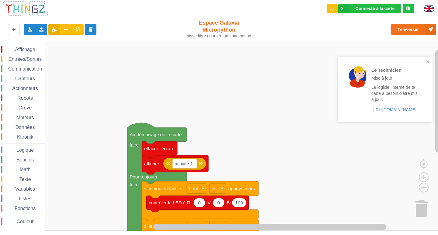
click at [351, 49] on div "Le Technicien L'envoi sur la carte est une réussite. Maintenant c'est à toi de …" at bounding box center [384, 66] width 97 height 124
click at [361, 72] on div at bounding box center [357, 89] width 21 height 46
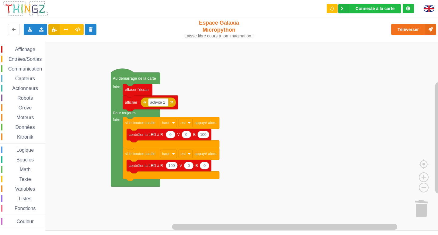
click at [187, 91] on div "Affichage Entrées/Sorties Communication Capteurs Actionneurs Robots Grove Moteu…" at bounding box center [221, 136] width 442 height 189
click at [277, 141] on rect "Espace de travail de Blocky" at bounding box center [221, 136] width 442 height 189
click at [13, 61] on span "Entrées/Sorties" at bounding box center [25, 59] width 35 height 5
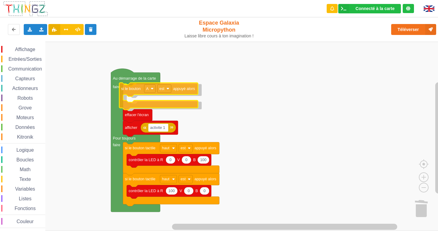
click at [158, 103] on div "Affichage Entrées/Sorties Communication Capteurs Actionneurs Robots Grove Moteu…" at bounding box center [221, 136] width 442 height 189
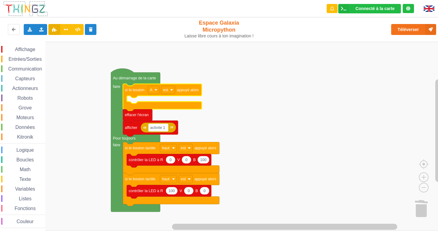
click at [25, 37] on div "Exporter l'assemblage de blocs Exporter l'assemblage de blocs au format Python …" at bounding box center [88, 29] width 180 height 19
click at [25, 43] on div "Affichage Entrées/Sorties Communication Capteurs Actionneurs Robots Grove Moteu…" at bounding box center [22, 136] width 45 height 189
click at [32, 48] on span "Affichage" at bounding box center [25, 49] width 22 height 5
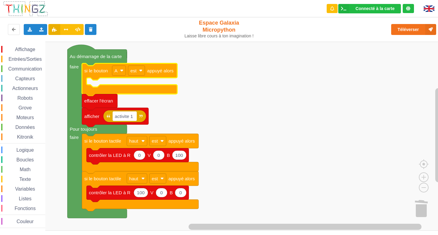
click at [22, 46] on div "Affichage Entrées/Sorties Communication Capteurs Actionneurs Robots Grove Moteu…" at bounding box center [22, 136] width 45 height 189
click at [23, 51] on span "Affichage" at bounding box center [25, 49] width 22 height 5
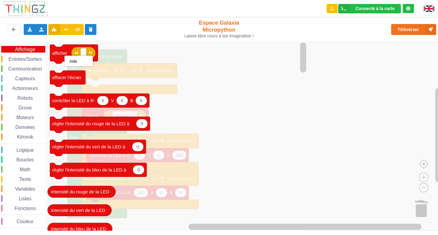
click at [228, 155] on icon "Espace de travail de Blocky" at bounding box center [176, 136] width 263 height 189
click at [25, 61] on span "Entrées/Sorties" at bounding box center [25, 59] width 35 height 5
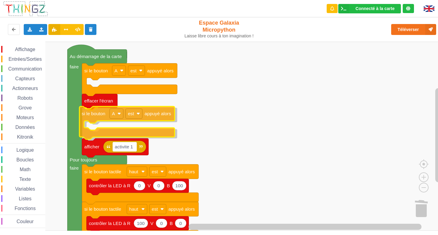
click at [109, 138] on div "Affichage Entrées/Sorties Communication Capteurs Actionneurs Robots Grove Moteu…" at bounding box center [221, 136] width 442 height 189
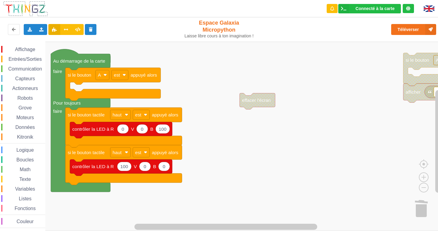
click at [356, 87] on rect "Espace de travail de Blocky" at bounding box center [221, 136] width 442 height 189
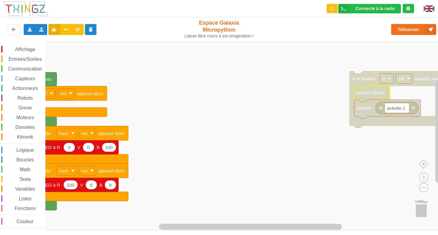
click at [388, 75] on rect "Espace de travail de Blocky" at bounding box center [387, 79] width 14 height 10
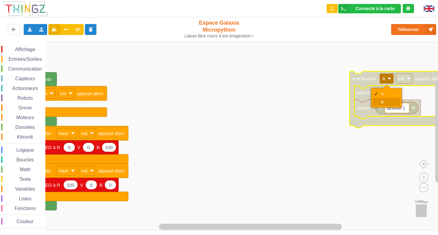
click at [390, 99] on div "B" at bounding box center [387, 102] width 28 height 8
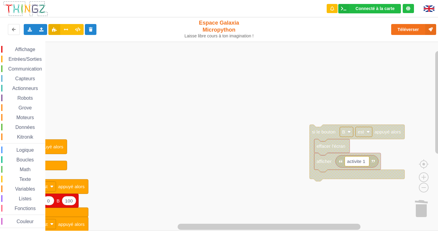
click at [305, 133] on rect "Espace de travail de Blocky" at bounding box center [221, 136] width 442 height 189
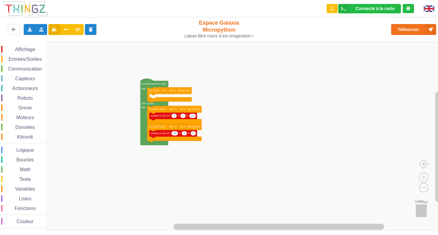
click at [252, 88] on div "Affichage Entrées/Sorties Communication Capteurs Actionneurs Robots Grove Moteu…" at bounding box center [221, 136] width 442 height 189
click at [10, 57] on span "Entrées/Sorties" at bounding box center [25, 59] width 35 height 5
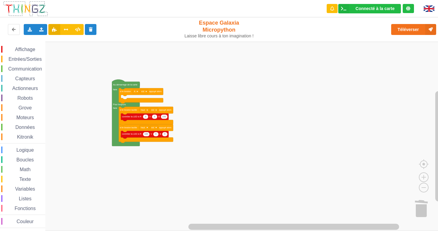
click at [20, 59] on span "Entrées/Sorties" at bounding box center [25, 59] width 35 height 5
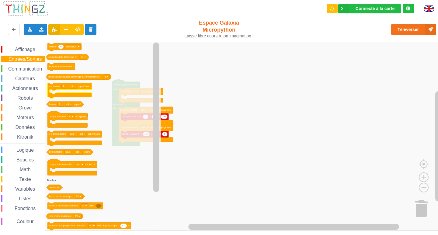
click at [86, 94] on icon "Espace de travail de Blocky" at bounding box center [69, 90] width 44 height 15
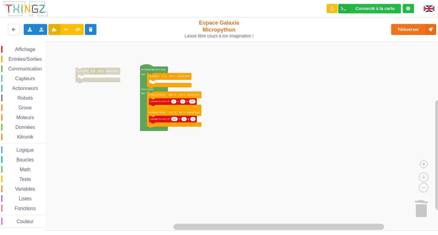
click at [109, 76] on div "Affichage Entrées/Sorties Communication Capteurs Actionneurs Robots Grove Moteu…" at bounding box center [221, 136] width 442 height 189
click at [90, 70] on rect "Espace de travail de Blocky" at bounding box center [93, 71] width 6 height 5
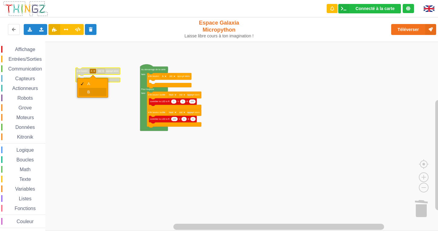
click at [89, 89] on div "B" at bounding box center [93, 92] width 28 height 8
click at [28, 50] on span "Affichage" at bounding box center [25, 49] width 22 height 5
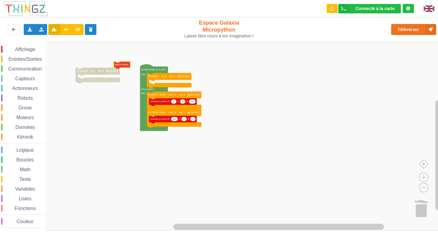
click at [119, 66] on div "Affichage Entrées/Sorties Communication Capteurs Actionneurs Robots Grove Moteu…" at bounding box center [221, 136] width 442 height 189
click at [17, 47] on span "Affichage" at bounding box center [25, 49] width 22 height 5
click at [96, 100] on div "Affichage Entrées/Sorties Communication Capteurs Actionneurs Robots Grove Moteu…" at bounding box center [221, 136] width 442 height 189
click at [105, 101] on rect "Espace de travail de Blocky" at bounding box center [103, 100] width 3 height 5
type input "activite 1"
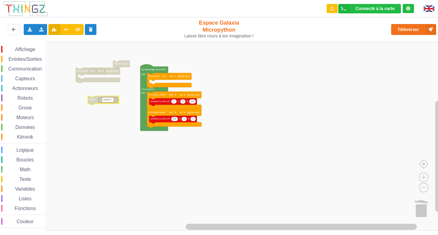
click at [224, 67] on rect "Espace de travail de Blocky" at bounding box center [221, 136] width 442 height 189
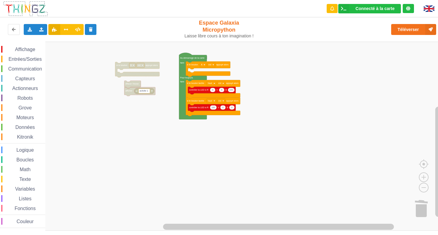
click at [131, 99] on div "Affichage Entrées/Sorties Communication Capteurs Actionneurs Robots Grove Moteu…" at bounding box center [221, 136] width 442 height 189
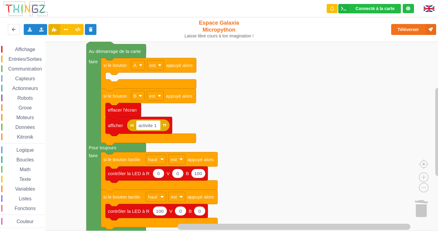
click at [321, 210] on rect "Espace de travail de Blocky" at bounding box center [221, 136] width 442 height 189
click at [19, 45] on div "Affichage Entrées/Sorties Communication Capteurs Actionneurs Robots Grove Moteu…" at bounding box center [22, 136] width 45 height 189
click at [24, 49] on span "Affichage" at bounding box center [25, 49] width 22 height 5
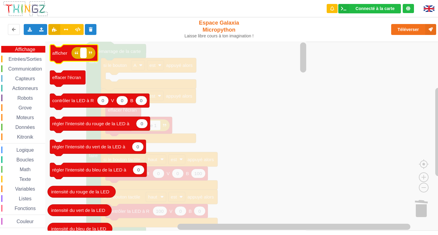
click at [85, 55] on rect "Espace de travail de Blocky" at bounding box center [84, 53] width 6 height 10
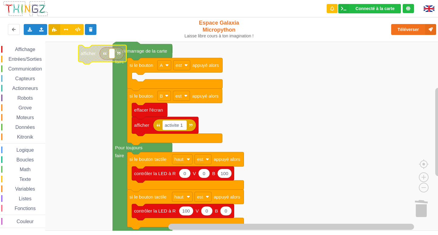
click at [112, 58] on rect "Espace de travail de Blocky" at bounding box center [112, 54] width 6 height 10
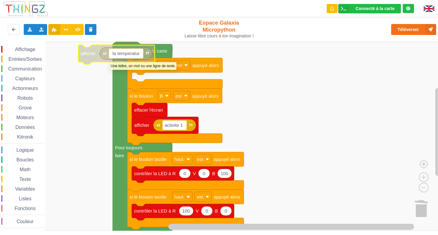
type input "la temperature"
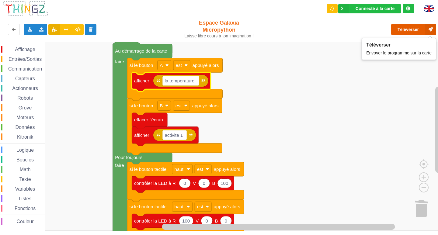
click at [401, 25] on button "Téléverser" at bounding box center [413, 29] width 45 height 11
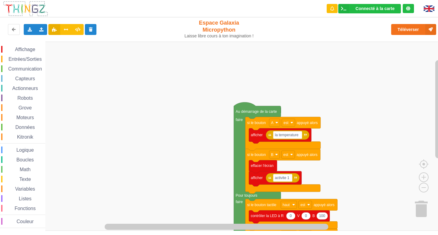
click at [268, 25] on div "Connecté à la carte Réglages Ouvrir le moniteur automatiquement Connexion autom…" at bounding box center [219, 113] width 447 height 235
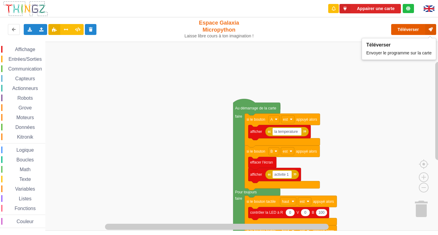
click at [404, 27] on button "Téléverser" at bounding box center [413, 29] width 45 height 11
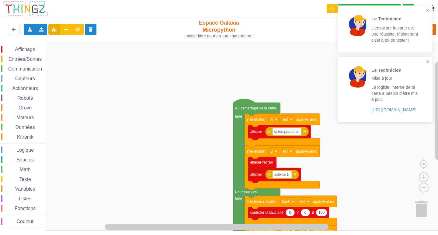
click at [372, 29] on p "L'envoi sur la carte est une réussite. Maintenant c'est à toi de tester !" at bounding box center [394, 34] width 47 height 18
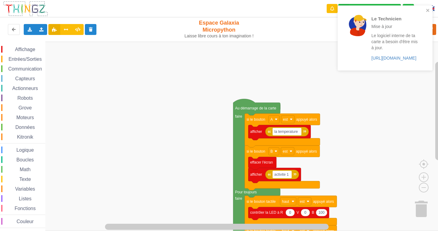
click at [363, 50] on div at bounding box center [357, 38] width 21 height 46
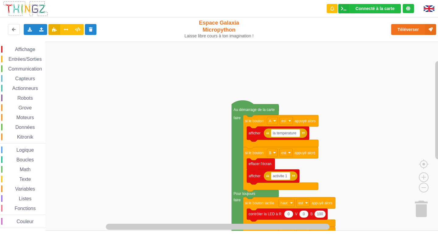
click at [212, 117] on div "Affichage Entrées/Sorties Communication Capteurs Actionneurs Robots Grove Moteu…" at bounding box center [221, 136] width 442 height 189
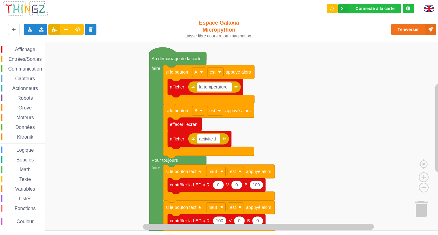
click at [69, 0] on html "Connecté à la carte Réglages Ouvrir le moniteur automatiquement Connexion autom…" at bounding box center [219, 117] width 438 height 235
click at [374, 110] on rect "Espace de travail de Blocky" at bounding box center [221, 136] width 442 height 189
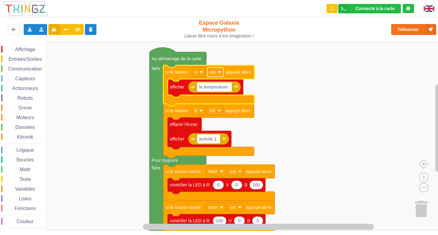
click at [219, 73] on image "Espace de travail de Blocky" at bounding box center [219, 72] width 3 height 3
click at [318, 98] on rect "Espace de travail de Blocky" at bounding box center [221, 136] width 442 height 189
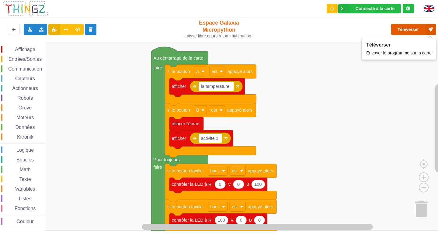
click at [411, 25] on button "Téléverser" at bounding box center [413, 29] width 45 height 11
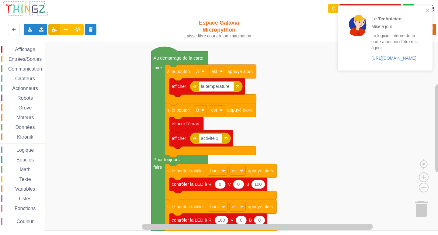
click at [405, 45] on p "Le logiciel interne de ta carte a besoin d'être mis à jour." at bounding box center [394, 42] width 47 height 18
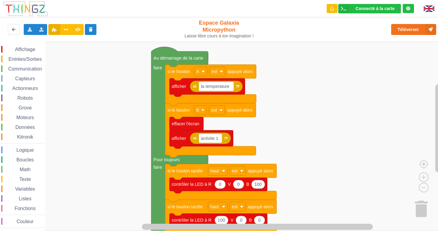
click at [404, 36] on div "Téléverser" at bounding box center [351, 29] width 180 height 19
click at [405, 32] on button "Téléverser" at bounding box center [413, 29] width 45 height 11
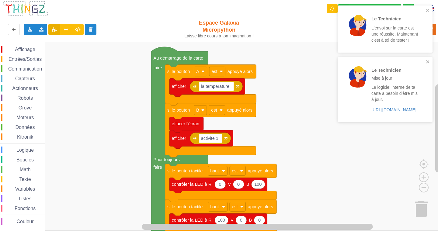
drag, startPoint x: 393, startPoint y: 77, endPoint x: 395, endPoint y: 60, distance: 17.1
click at [394, 77] on p "Mise à jour" at bounding box center [394, 78] width 47 height 6
click at [392, 28] on p "L'envoi sur la carte est une réussite. Maintenant c'est à toi de tester !" at bounding box center [394, 34] width 47 height 18
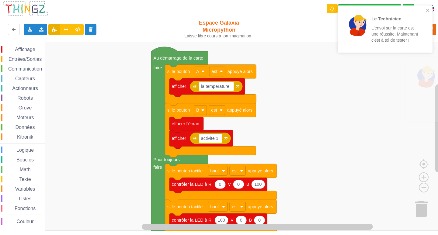
drag, startPoint x: 369, startPoint y: 104, endPoint x: 390, endPoint y: 55, distance: 52.9
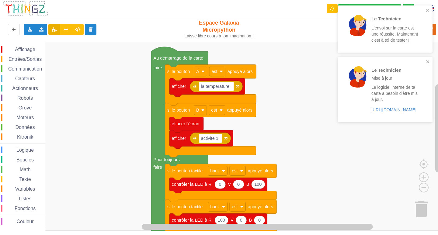
drag, startPoint x: 371, startPoint y: 42, endPoint x: 401, endPoint y: 35, distance: 30.5
click at [387, 38] on div "Le Technicien L'envoi sur la carte est une réussite. Maintenant c'est à toi de …" at bounding box center [383, 29] width 78 height 35
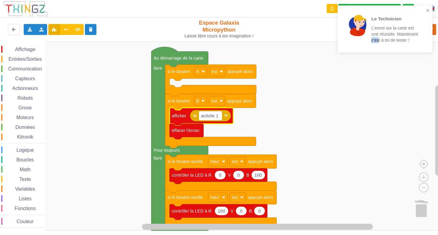
click at [312, 73] on rect "Espace de travail de Blocky" at bounding box center [221, 136] width 442 height 189
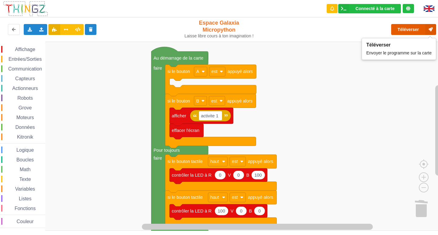
click at [409, 26] on button "Téléverser" at bounding box center [413, 29] width 45 height 11
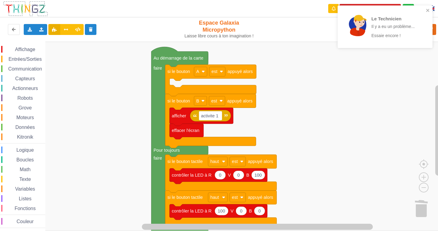
drag, startPoint x: 393, startPoint y: 8, endPoint x: 371, endPoint y: 26, distance: 27.8
click at [393, 8] on div "Le Technicien Il y a eu un problème... Essaie encore !" at bounding box center [383, 27] width 86 height 38
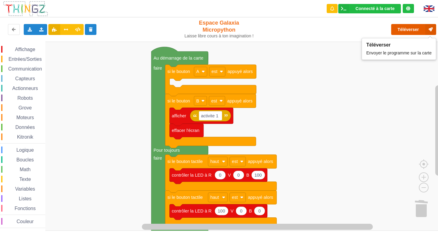
click at [396, 30] on button "Téléverser" at bounding box center [413, 29] width 45 height 11
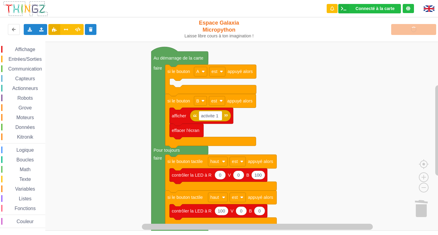
click at [417, 129] on rect "Espace de travail de Blocky" at bounding box center [221, 136] width 442 height 189
click at [20, 49] on span "Affichage" at bounding box center [25, 49] width 22 height 5
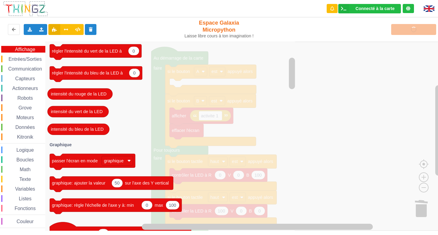
click at [326, 101] on rect "Espace de travail de Blocky" at bounding box center [221, 136] width 442 height 189
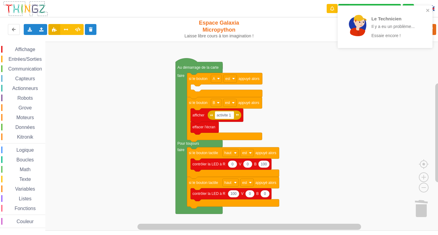
click at [308, 99] on rect "Espace de travail de Blocky" at bounding box center [221, 136] width 442 height 189
click at [357, 32] on div at bounding box center [357, 25] width 21 height 21
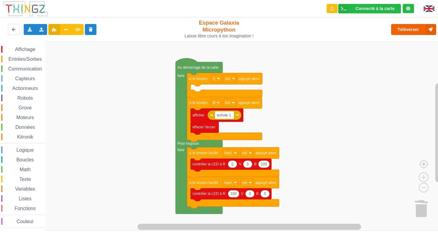
click at [410, 26] on div "Le Technicien Il y a eu un problème... Essaie encore ! Connecté à la carte Régl…" at bounding box center [219, 113] width 447 height 235
click at [410, 29] on button "Téléverser" at bounding box center [413, 29] width 45 height 11
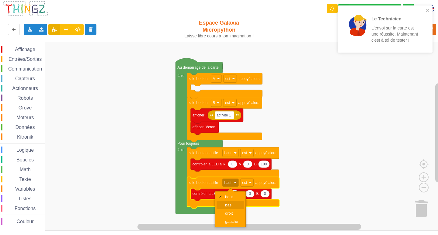
click at [239, 207] on div "bas" at bounding box center [232, 205] width 15 height 5
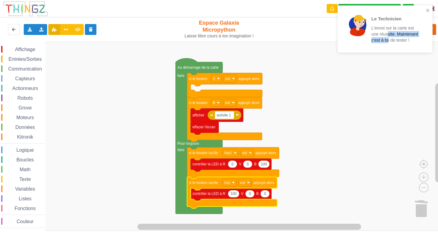
click at [388, 37] on p "L'envoi sur la carte est une réussite. Maintenant c'est à toi de tester !" at bounding box center [394, 34] width 47 height 18
click at [367, 23] on div "Le Technicien L'envoi sur la carte est une réussite. Maintenant c'est à toi de …" at bounding box center [382, 29] width 78 height 35
click at [353, 37] on div at bounding box center [357, 29] width 21 height 28
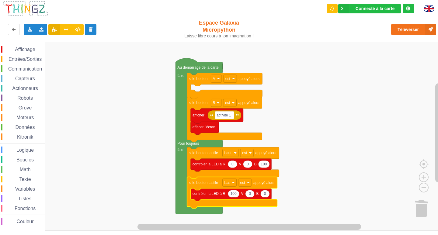
click at [27, 50] on span "Affichage" at bounding box center [25, 49] width 22 height 5
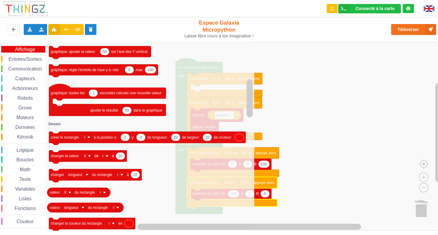
click at [19, 81] on div "Affichage Entrées/Sorties Communication Capteurs Actionneurs Robots Grove Moteu…" at bounding box center [22, 137] width 45 height 182
click at [19, 81] on div "Capteurs" at bounding box center [23, 78] width 44 height 7
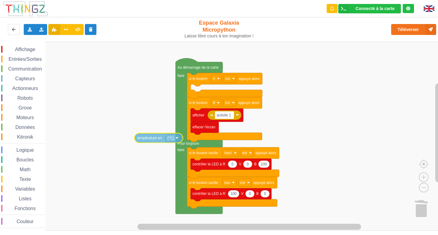
click at [151, 137] on div "Affichage Entrées/Sorties Communication Capteurs Actionneurs Robots Grove Moteu…" at bounding box center [221, 136] width 442 height 189
click at [33, 46] on div "Affichage Entrées/Sorties Communication Capteurs Actionneurs Robots Grove Moteu…" at bounding box center [22, 136] width 45 height 189
click at [29, 51] on span "Affichage" at bounding box center [25, 49] width 22 height 5
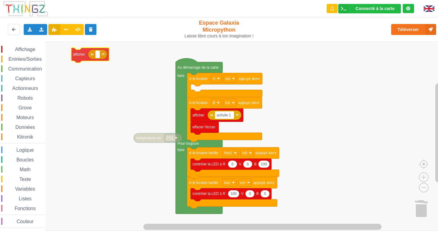
click at [94, 55] on div "Affichage Entrées/Sorties Communication Capteurs Actionneurs Robots Grove Moteu…" at bounding box center [221, 136] width 442 height 189
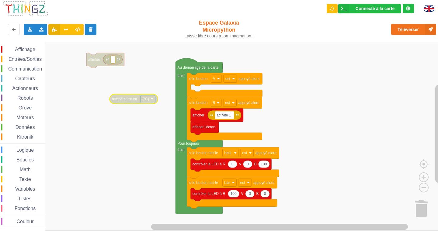
click at [21, 47] on span "Affichage" at bounding box center [25, 49] width 22 height 5
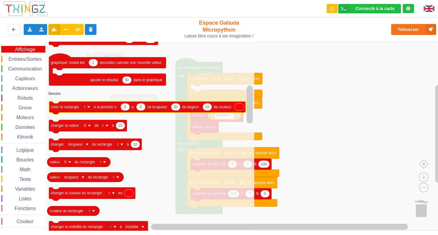
click at [238, 107] on icon "Espace de travail de Blocky" at bounding box center [239, 106] width 9 height 7
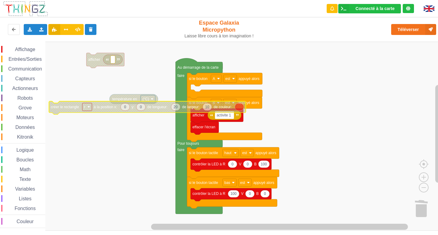
click at [149, 108] on text "de longueur:" at bounding box center [157, 107] width 20 height 4
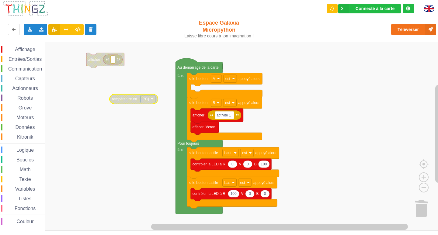
click at [123, 102] on icon "Espace de travail de Blocky" at bounding box center [134, 99] width 48 height 10
click at [108, 66] on rect "Espace de travail de Blocky" at bounding box center [221, 136] width 442 height 189
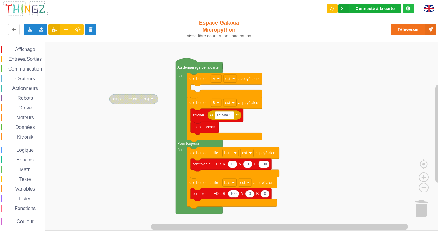
click at [358, 7] on div "Connecté à la carte" at bounding box center [375, 8] width 39 height 4
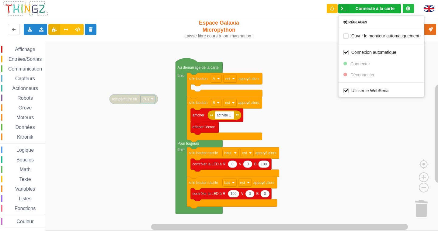
click at [305, 44] on rect "Espace de travail de Blocky" at bounding box center [221, 136] width 442 height 189
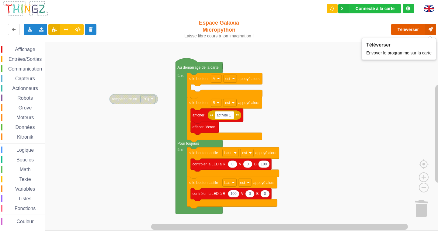
click at [402, 31] on button "Téléverser" at bounding box center [413, 29] width 45 height 11
click at [22, 79] on span "Capteurs" at bounding box center [25, 78] width 22 height 5
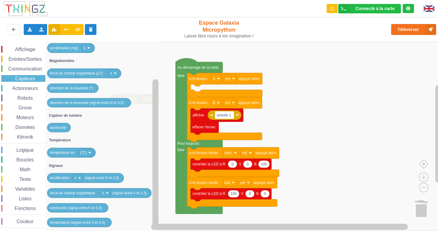
click at [8, 70] on span "Communication" at bounding box center [25, 68] width 36 height 5
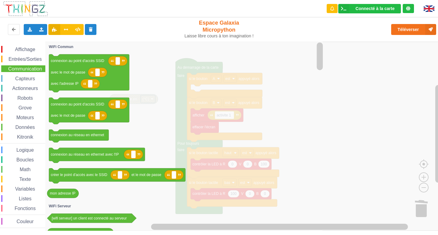
click at [11, 57] on span "Entrées/Sorties" at bounding box center [25, 59] width 35 height 5
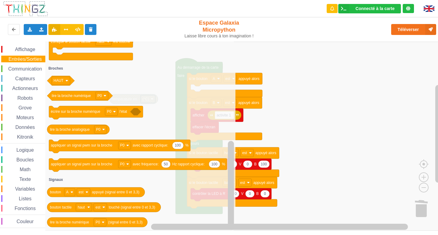
click at [21, 50] on span "Affichage" at bounding box center [25, 49] width 22 height 5
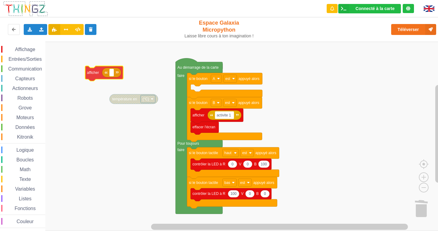
click at [100, 74] on div "Affichage Entrées/Sorties Communication Capteurs Actionneurs Robots Grove Moteu…" at bounding box center [221, 136] width 442 height 189
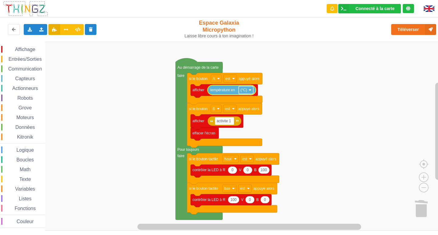
click at [241, 91] on text "(°C)" at bounding box center [244, 90] width 6 height 4
click at [288, 65] on rect "Espace de travail de Blocky" at bounding box center [221, 136] width 442 height 189
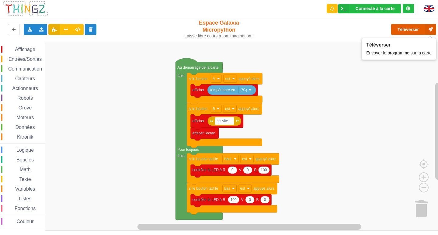
click at [400, 32] on button "Téléverser" at bounding box center [413, 29] width 45 height 11
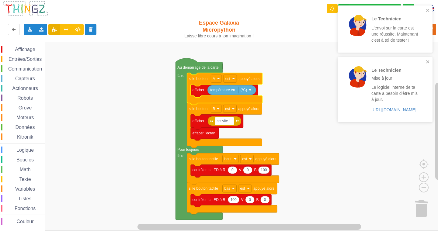
click at [233, 75] on icon "Espace de travail de Blocky" at bounding box center [224, 89] width 75 height 32
click at [236, 80] on rect "Espace de travail de Blocky" at bounding box center [230, 79] width 13 height 8
click at [231, 98] on div "a été" at bounding box center [230, 101] width 28 height 8
click at [365, 15] on div at bounding box center [357, 25] width 21 height 21
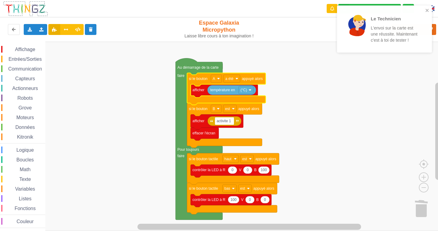
drag, startPoint x: 371, startPoint y: 41, endPoint x: 369, endPoint y: 51, distance: 10.3
click at [369, 51] on div "Le Technicien L'envoi sur la carte est une réussite. Maintenant c'est à toi de …" at bounding box center [384, 28] width 95 height 47
drag, startPoint x: 369, startPoint y: 51, endPoint x: 375, endPoint y: 22, distance: 29.8
click at [367, 50] on div "Le Technicien L'envoi sur la carte est une réussite. Maintenant c'est à toi de …" at bounding box center [385, 28] width 95 height 47
click at [375, 21] on p "Le Technicien" at bounding box center [394, 19] width 47 height 6
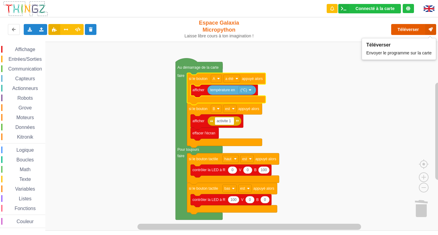
click at [402, 28] on button "Téléverser" at bounding box center [413, 29] width 45 height 11
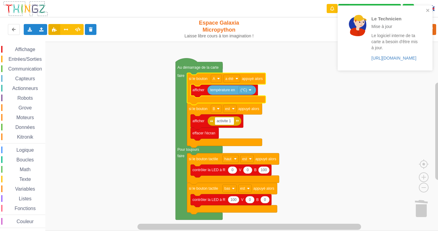
click at [384, 46] on p "Le logiciel interne de ta carte a besoin d'être mis à jour." at bounding box center [394, 42] width 47 height 18
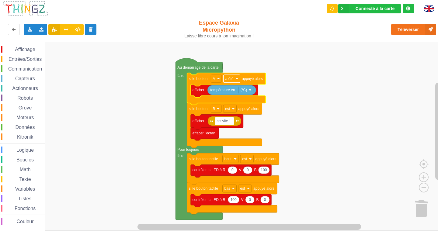
click at [228, 81] on text "a été" at bounding box center [229, 79] width 8 height 4
click at [238, 91] on div "est" at bounding box center [233, 93] width 15 height 5
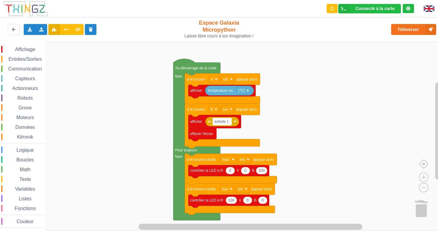
click at [87, 124] on div "Affichage Entrées/Sorties Communication Capteurs Actionneurs Robots Grove Moteu…" at bounding box center [221, 136] width 442 height 189
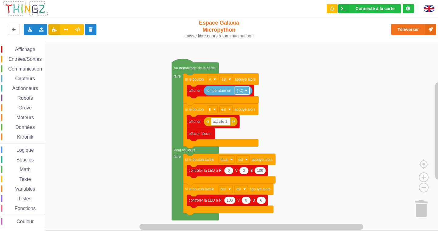
click at [245, 93] on rect "Espace de travail de Blocky" at bounding box center [242, 91] width 15 height 8
click at [283, 71] on rect "Espace de travail de Blocky" at bounding box center [221, 136] width 442 height 189
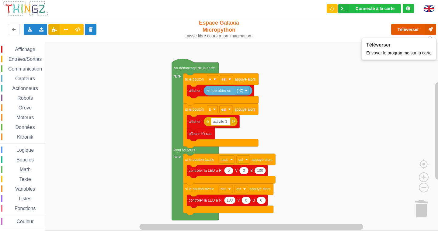
click at [432, 30] on icon at bounding box center [430, 29] width 11 height 11
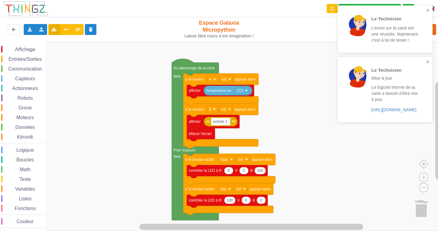
click at [346, 28] on div "Le Technicien L'envoi sur la carte est une réussite. Maintenant c'est à toi de …" at bounding box center [383, 29] width 78 height 35
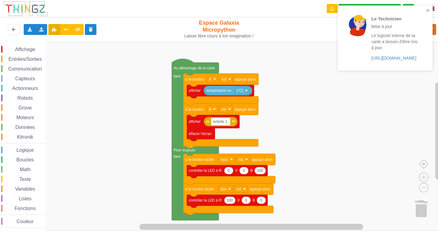
click at [394, 39] on p "Le logiciel interne de ta carte a besoin d'être mis à jour." at bounding box center [394, 42] width 47 height 18
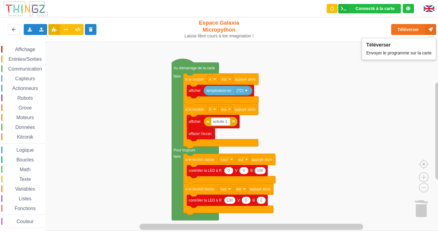
click at [404, 32] on div "Le Technicien Mise à jour Le logiciel interne de ta carte a besoin d'être mis à…" at bounding box center [219, 113] width 447 height 235
click at [405, 25] on button "Téléverser" at bounding box center [413, 29] width 45 height 11
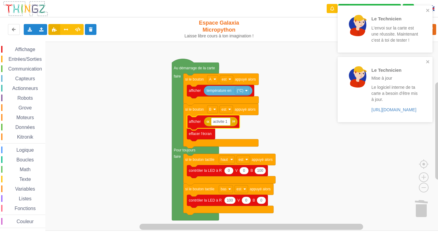
click at [265, 138] on rect "Espace de travail de Blocky" at bounding box center [221, 136] width 442 height 189
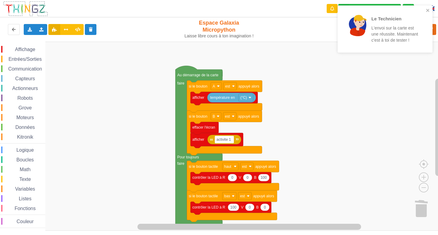
click at [315, 135] on rect "Espace de travail de Blocky" at bounding box center [221, 136] width 442 height 189
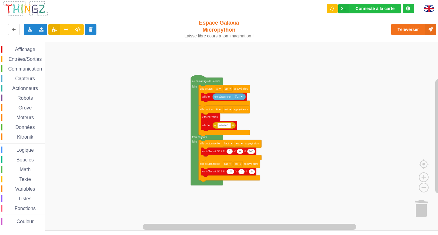
click at [284, 121] on div "Affichage Entrées/Sorties Communication Capteurs Actionneurs Robots Grove Moteu…" at bounding box center [221, 136] width 442 height 189
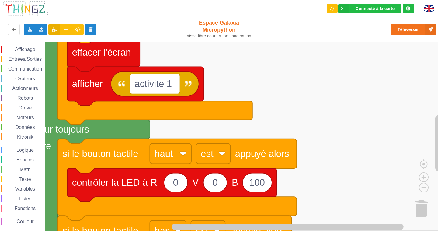
click at [312, 235] on html "Connecté à la carte Réglages Ouvrir le moniteur automatiquement Connexion autom…" at bounding box center [219, 117] width 438 height 235
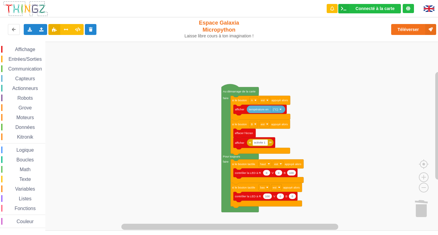
click at [309, 156] on div "Affichage Entrées/Sorties Communication Capteurs Actionneurs Robots Grove Moteu…" at bounding box center [221, 136] width 442 height 189
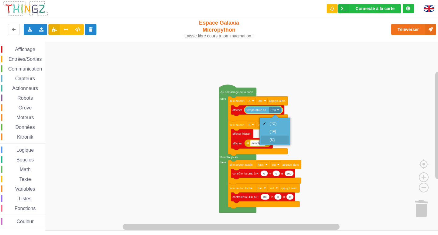
click at [275, 140] on div "(K)" at bounding box center [277, 139] width 15 height 5
click at [272, 110] on text "(K)" at bounding box center [272, 109] width 4 height 3
click at [263, 125] on div at bounding box center [263, 123] width 5 height 5
click at [19, 69] on span "Communication" at bounding box center [25, 68] width 36 height 5
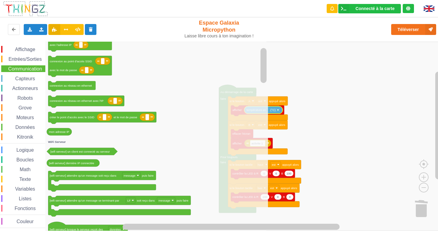
click at [39, 0] on html "Connecté à la carte Réglages Ouvrir le moniteur automatiquement Connexion autom…" at bounding box center [219, 117] width 438 height 235
click at [19, 47] on span "Affichage" at bounding box center [25, 49] width 22 height 5
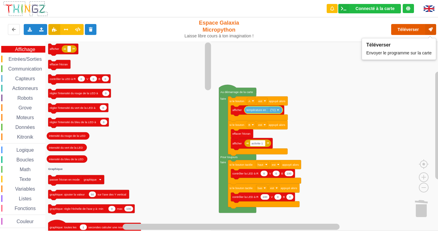
click at [400, 29] on button "Téléverser" at bounding box center [413, 29] width 45 height 11
click at [410, 28] on button "Téléverser" at bounding box center [413, 29] width 45 height 11
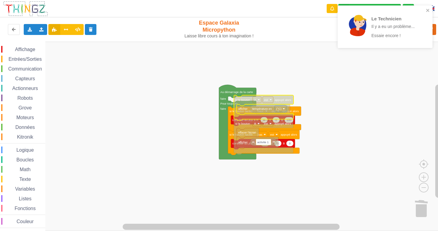
click at [397, 64] on rect "Espace de travail de Blocky" at bounding box center [221, 136] width 442 height 189
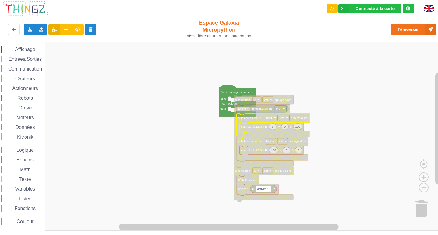
click at [249, 202] on rect "Espace de travail de Blocky" at bounding box center [221, 136] width 442 height 189
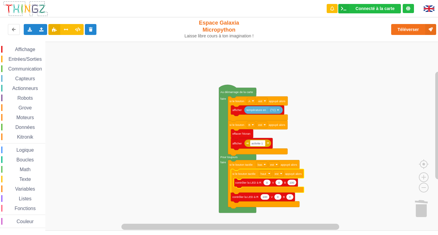
click at [341, 135] on rect "Espace de travail de Blocky" at bounding box center [221, 136] width 442 height 189
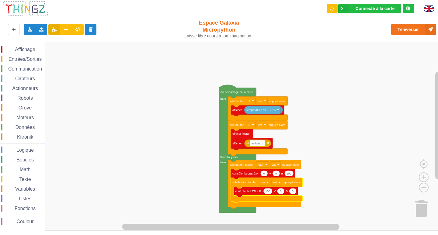
click at [354, 99] on rect "Espace de travail de Blocky" at bounding box center [221, 136] width 442 height 189
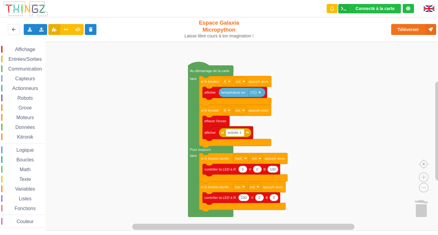
click at [324, 130] on div "Affichage Entrées/Sorties Communication Capteurs Actionneurs Robots Grove Moteu…" at bounding box center [221, 136] width 442 height 189
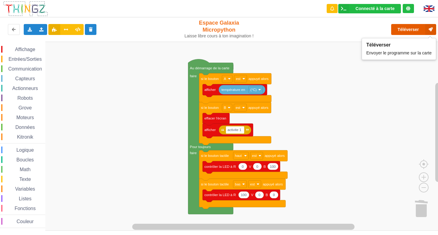
click at [407, 26] on button "Téléverser" at bounding box center [413, 29] width 45 height 11
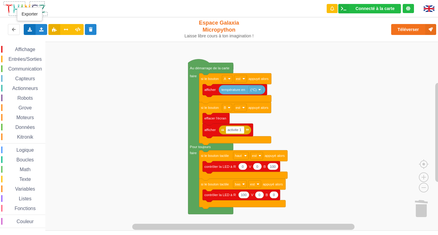
click at [31, 32] on div "Exporter l'assemblage de blocs Exporter l'assemblage de blocs au format Python" at bounding box center [30, 29] width 12 height 11
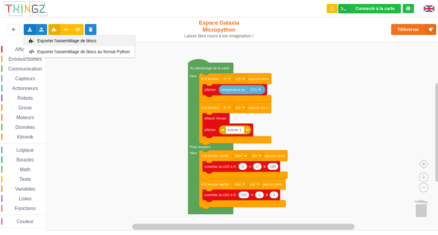
click at [38, 43] on span "Exporter l'assemblage de blocs" at bounding box center [66, 40] width 59 height 5
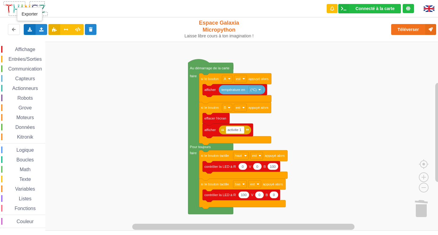
click at [30, 30] on icon at bounding box center [29, 29] width 5 height 4
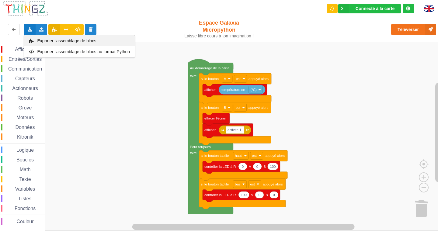
click at [46, 42] on span "Exporter l'assemblage de blocs" at bounding box center [66, 40] width 59 height 5
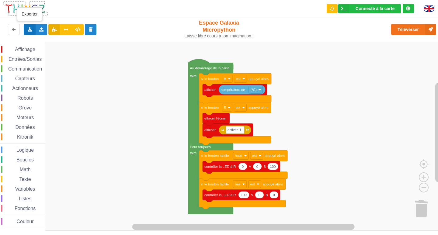
click at [32, 25] on div "Exporter l'assemblage de blocs Exporter l'assemblage de blocs au format Python" at bounding box center [30, 29] width 12 height 11
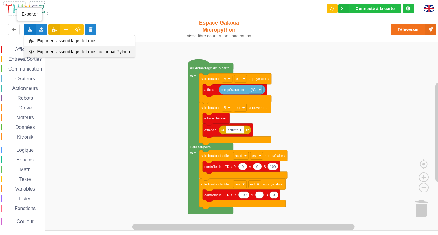
click at [41, 55] on div "Exporter l'assemblage de blocs au format Python" at bounding box center [79, 51] width 111 height 11
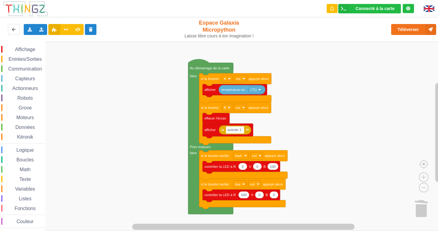
click at [22, 29] on div "Exporter l'assemblage de blocs Exporter l'assemblage de blocs au format Python …" at bounding box center [88, 29] width 180 height 19
click at [27, 29] on icon at bounding box center [29, 29] width 5 height 4
click at [28, 35] on div "Exporter l'assemblage de blocs Exporter l'assemblage de blocs au format Python" at bounding box center [79, 46] width 111 height 23
click at [33, 27] on div "Exporter l'assemblage de blocs Exporter l'assemblage de blocs au format Python" at bounding box center [30, 29] width 12 height 11
click at [32, 39] on icon at bounding box center [31, 41] width 5 height 4
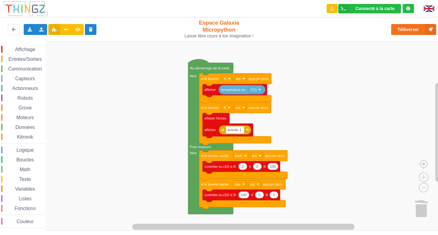
click at [417, 78] on rect "Espace de travail de Blocky" at bounding box center [221, 136] width 442 height 189
